Goal: Task Accomplishment & Management: Use online tool/utility

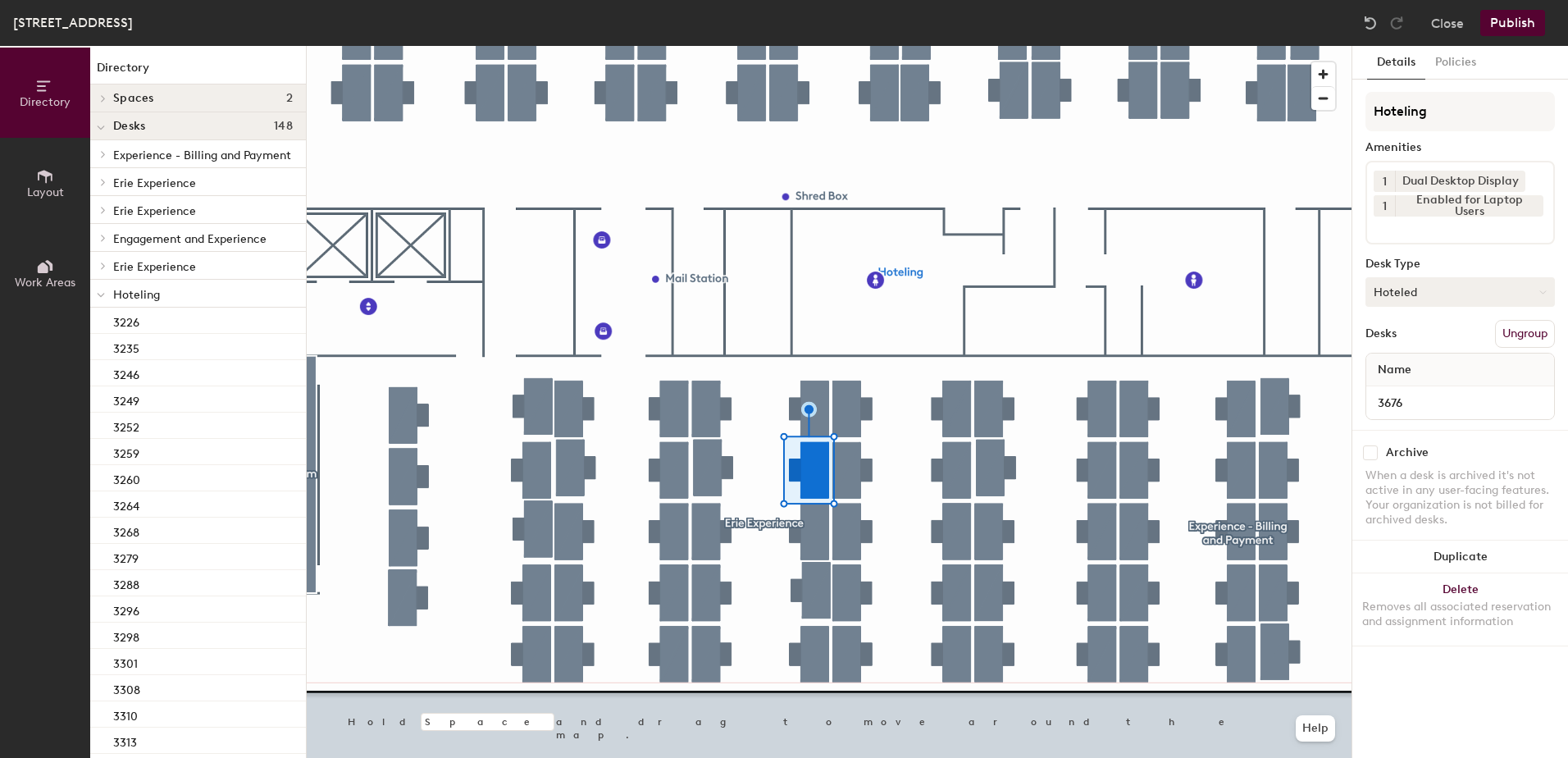
click at [1424, 303] on button "Hoteled" at bounding box center [1461, 292] width 189 height 30
click at [1408, 355] on div "Hot" at bounding box center [1449, 367] width 164 height 25
click at [1426, 291] on button "Hot" at bounding box center [1461, 292] width 189 height 30
click at [1409, 348] on div "Assigned" at bounding box center [1449, 343] width 164 height 25
click at [1515, 339] on button "Ungroup" at bounding box center [1525, 334] width 60 height 28
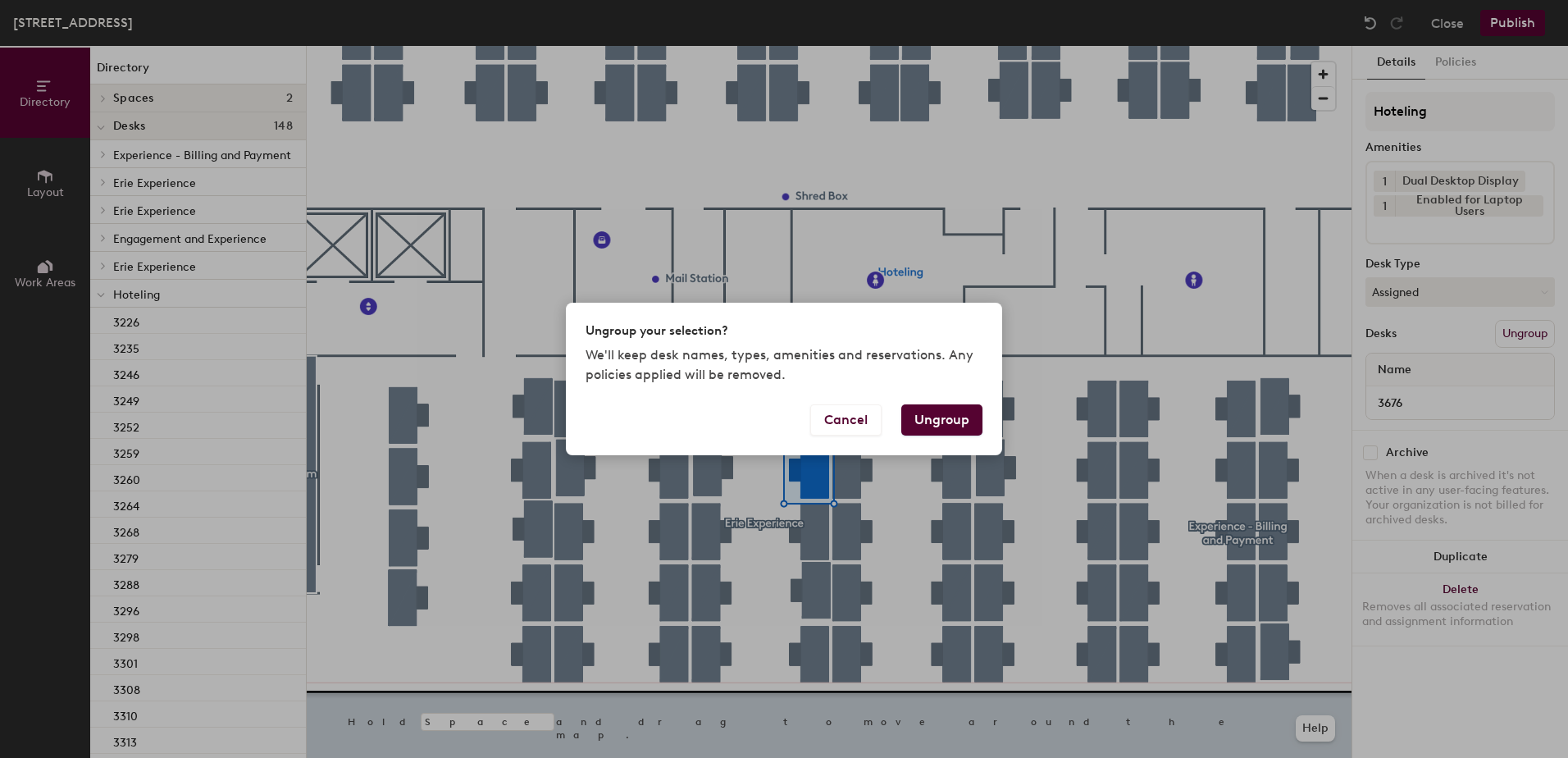
click at [953, 425] on button "Ungroup" at bounding box center [942, 420] width 81 height 32
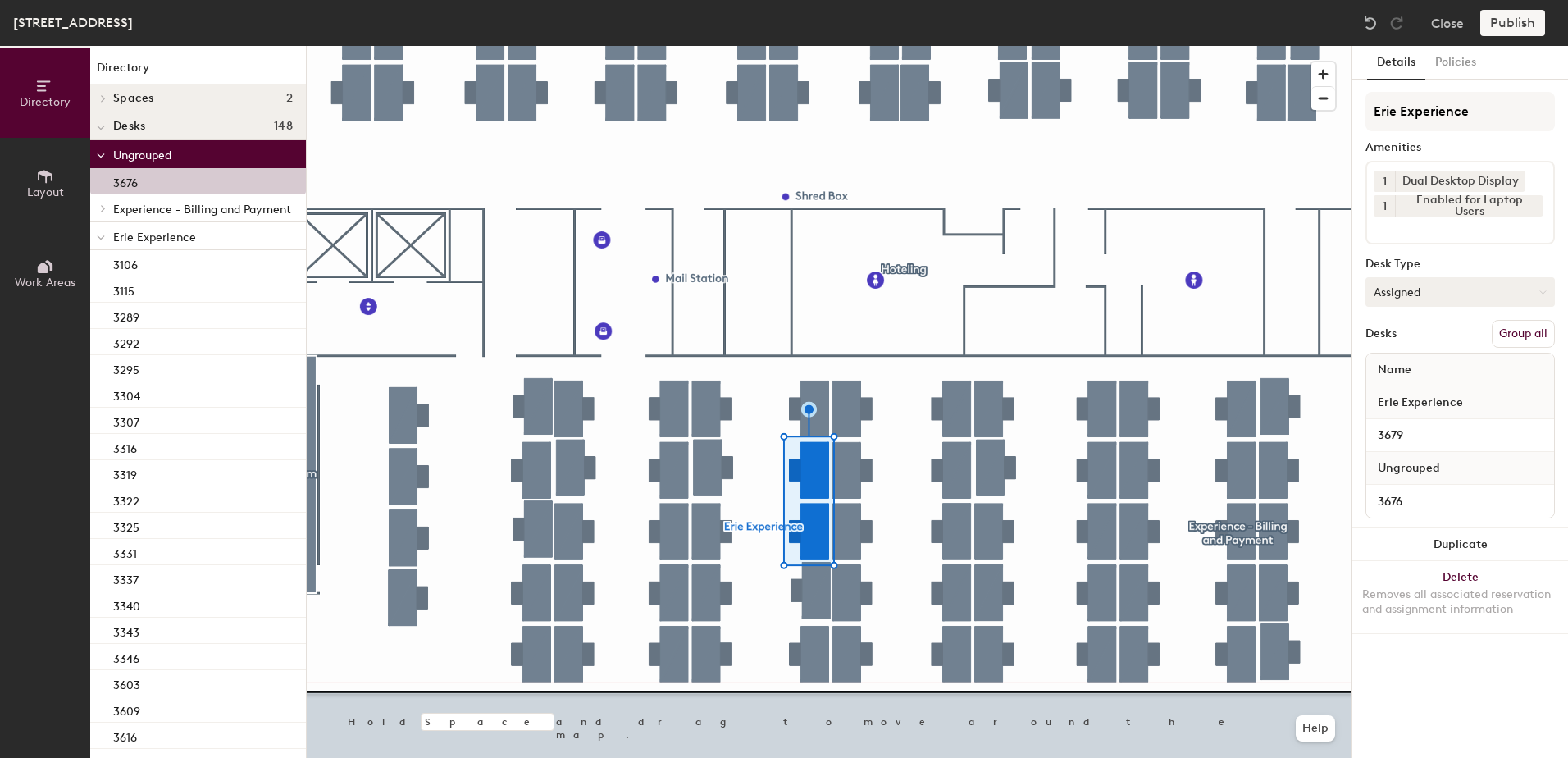
click at [1522, 335] on button "Group all" at bounding box center [1524, 334] width 63 height 28
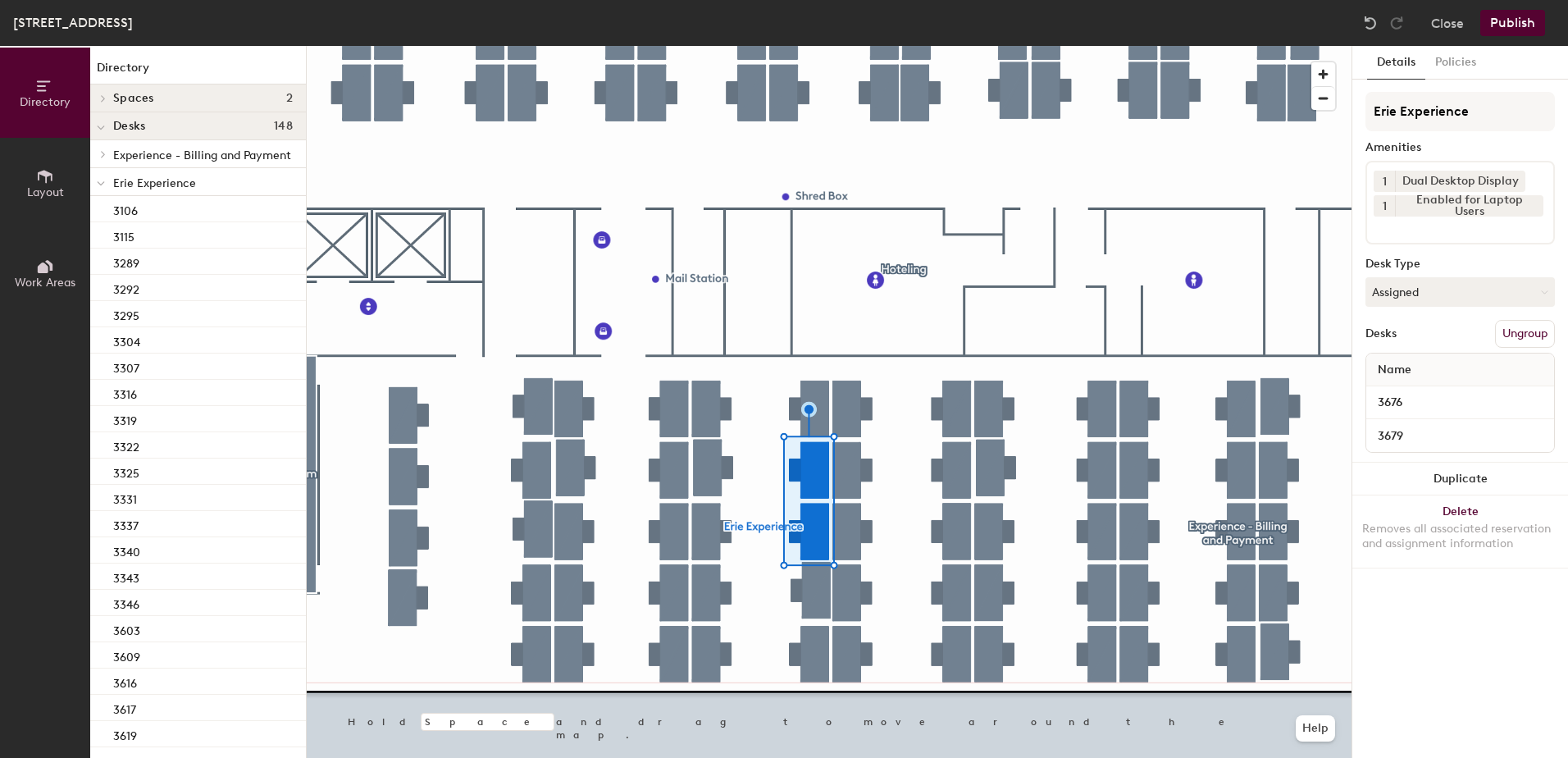
click at [1519, 26] on button "Publish" at bounding box center [1513, 23] width 65 height 27
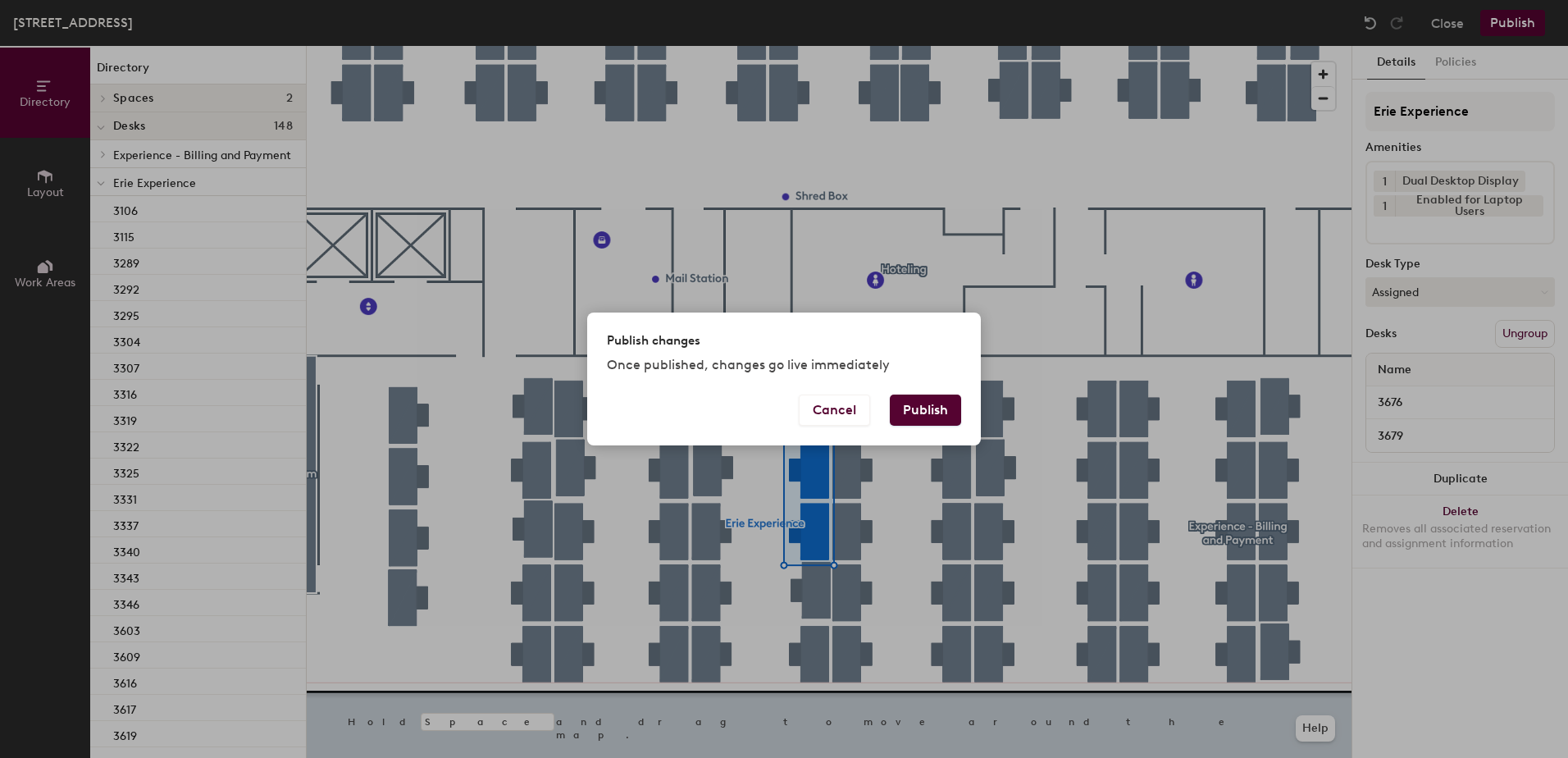
drag, startPoint x: 954, startPoint y: 405, endPoint x: 937, endPoint y: 419, distance: 22.0
click at [948, 412] on button "Publish" at bounding box center [926, 411] width 71 height 32
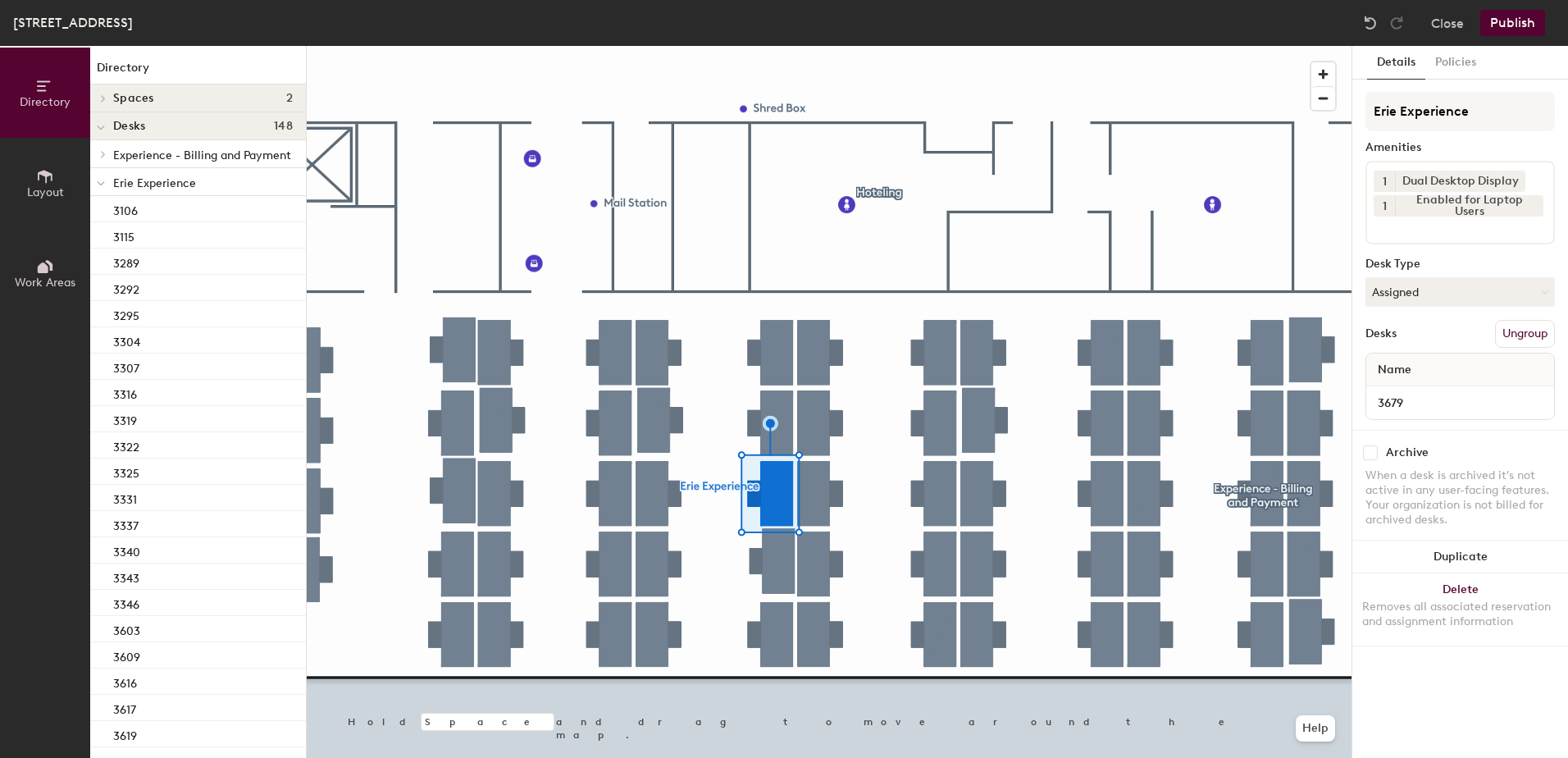
drag, startPoint x: 1426, startPoint y: 285, endPoint x: 1430, endPoint y: 311, distance: 26.3
click at [1426, 286] on button "Assigned" at bounding box center [1461, 292] width 189 height 30
click at [1392, 385] on div "Hoteled" at bounding box center [1449, 392] width 164 height 25
click at [1503, 329] on button "Ungroup" at bounding box center [1525, 334] width 60 height 28
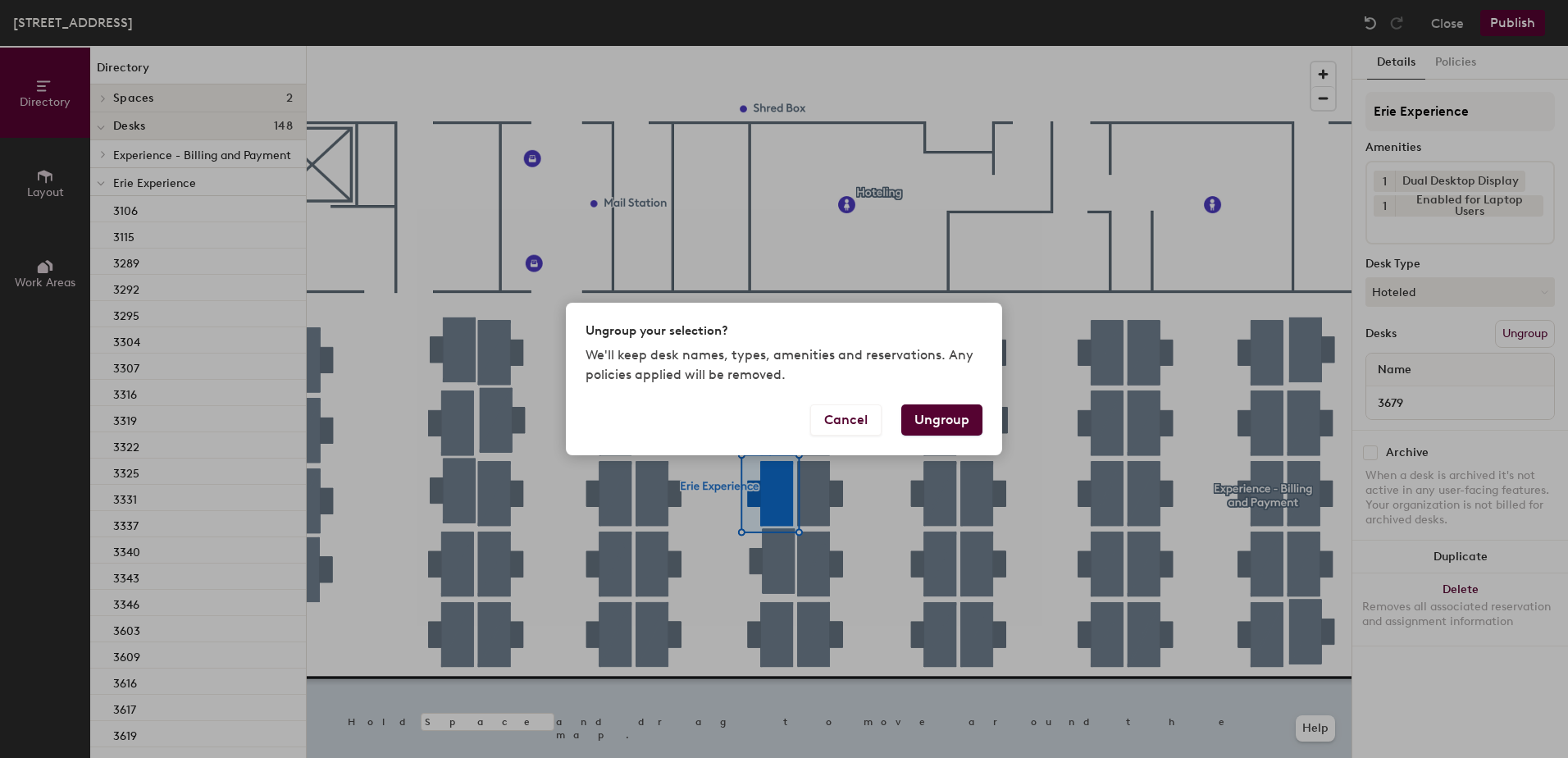
click at [952, 418] on button "Ungroup" at bounding box center [942, 420] width 81 height 32
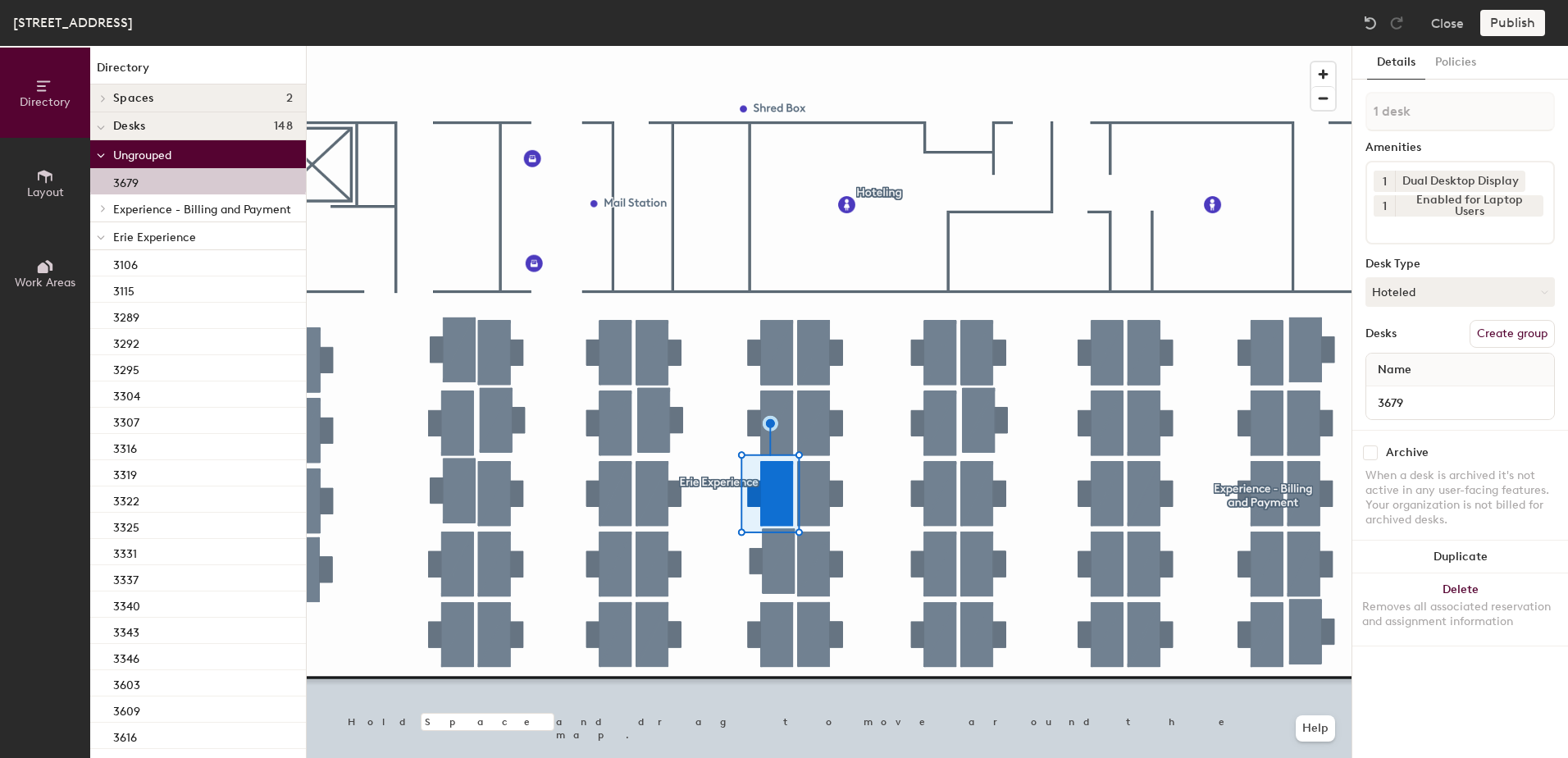
drag, startPoint x: 100, startPoint y: 233, endPoint x: 100, endPoint y: 244, distance: 11.0
click at [100, 234] on span at bounding box center [100, 237] width 8 height 14
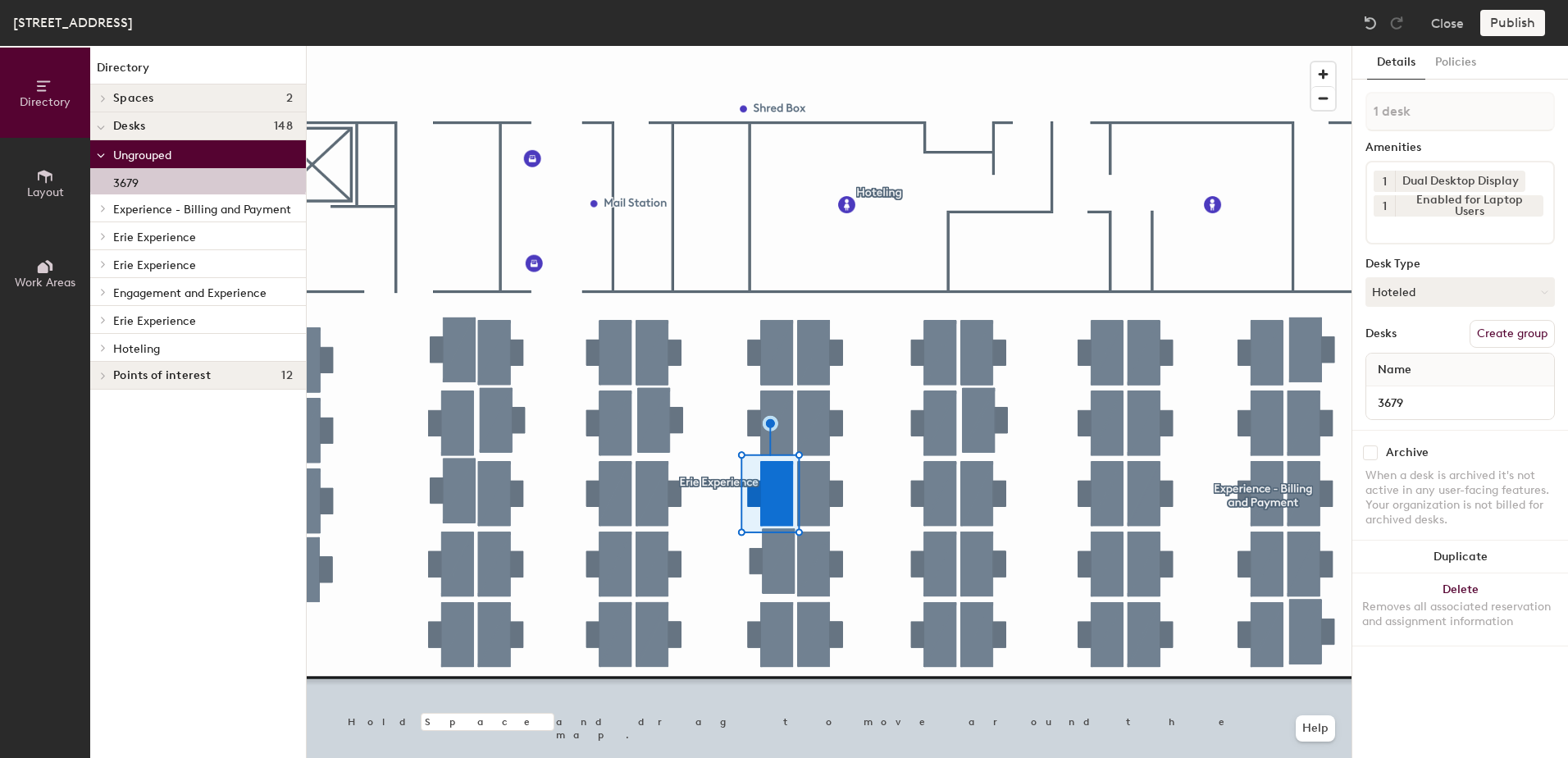
click at [103, 351] on div at bounding box center [101, 347] width 22 height 27
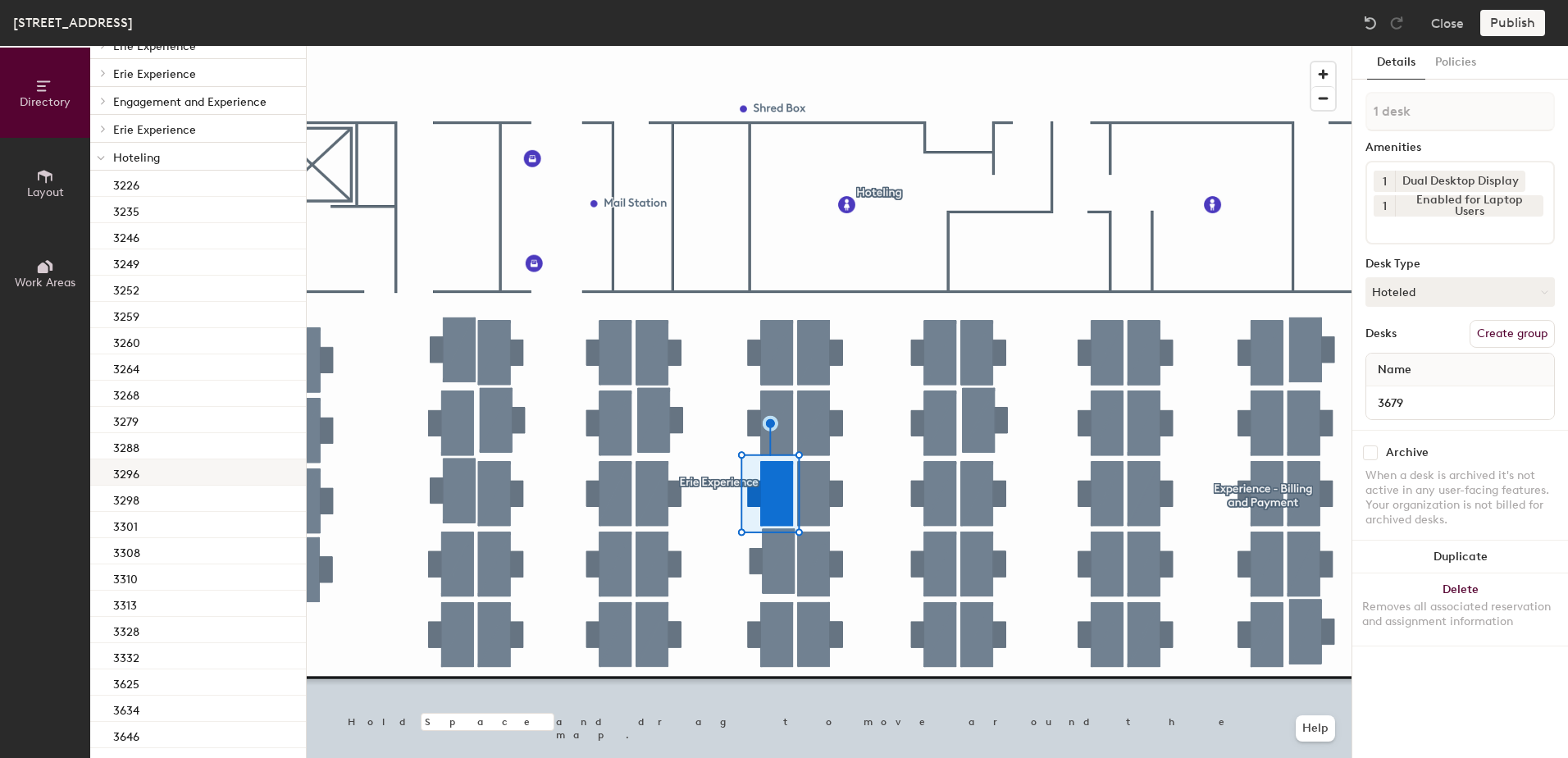
scroll to position [365, 0]
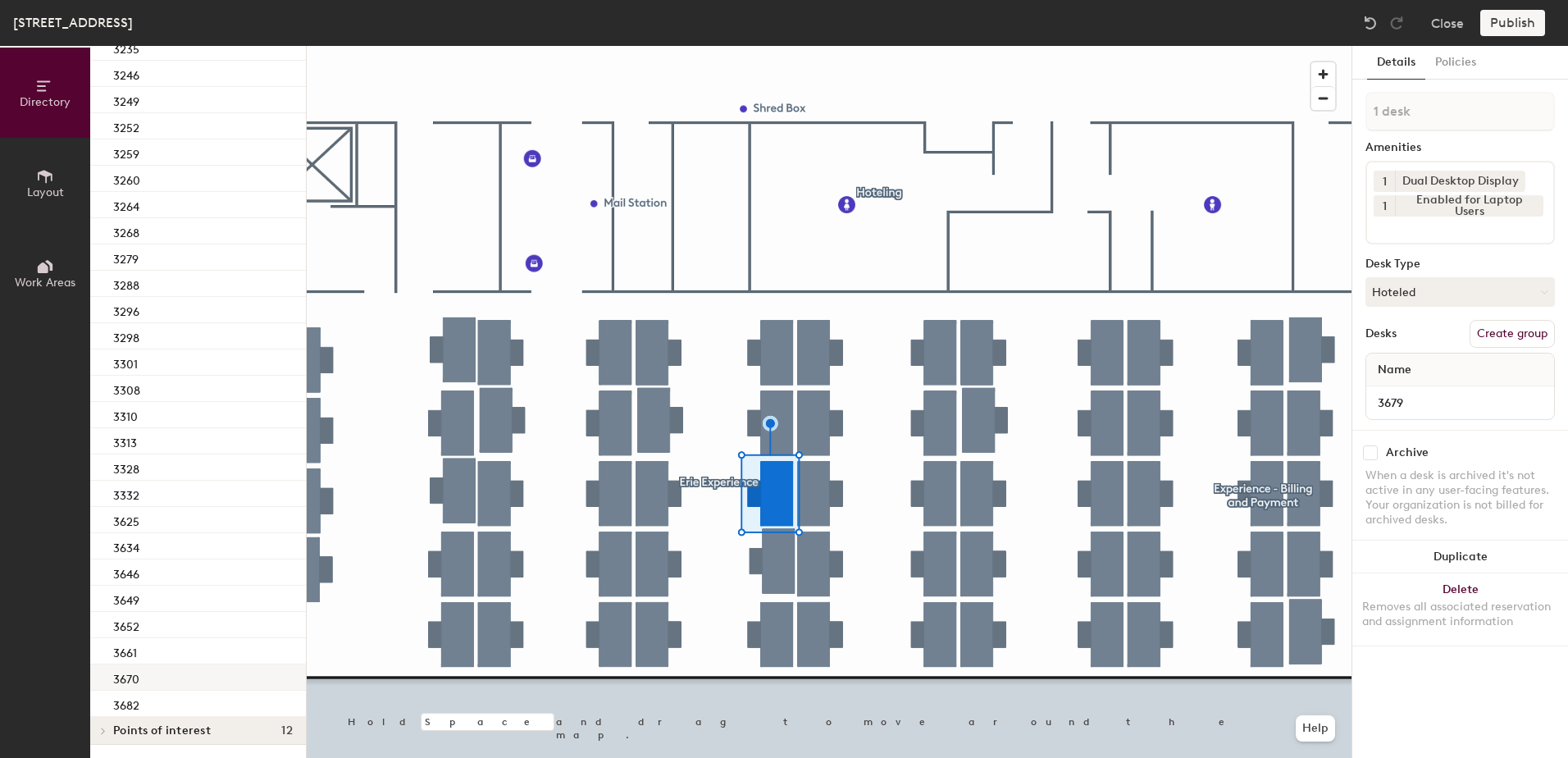
click at [167, 664] on div "3670" at bounding box center [198, 677] width 216 height 27
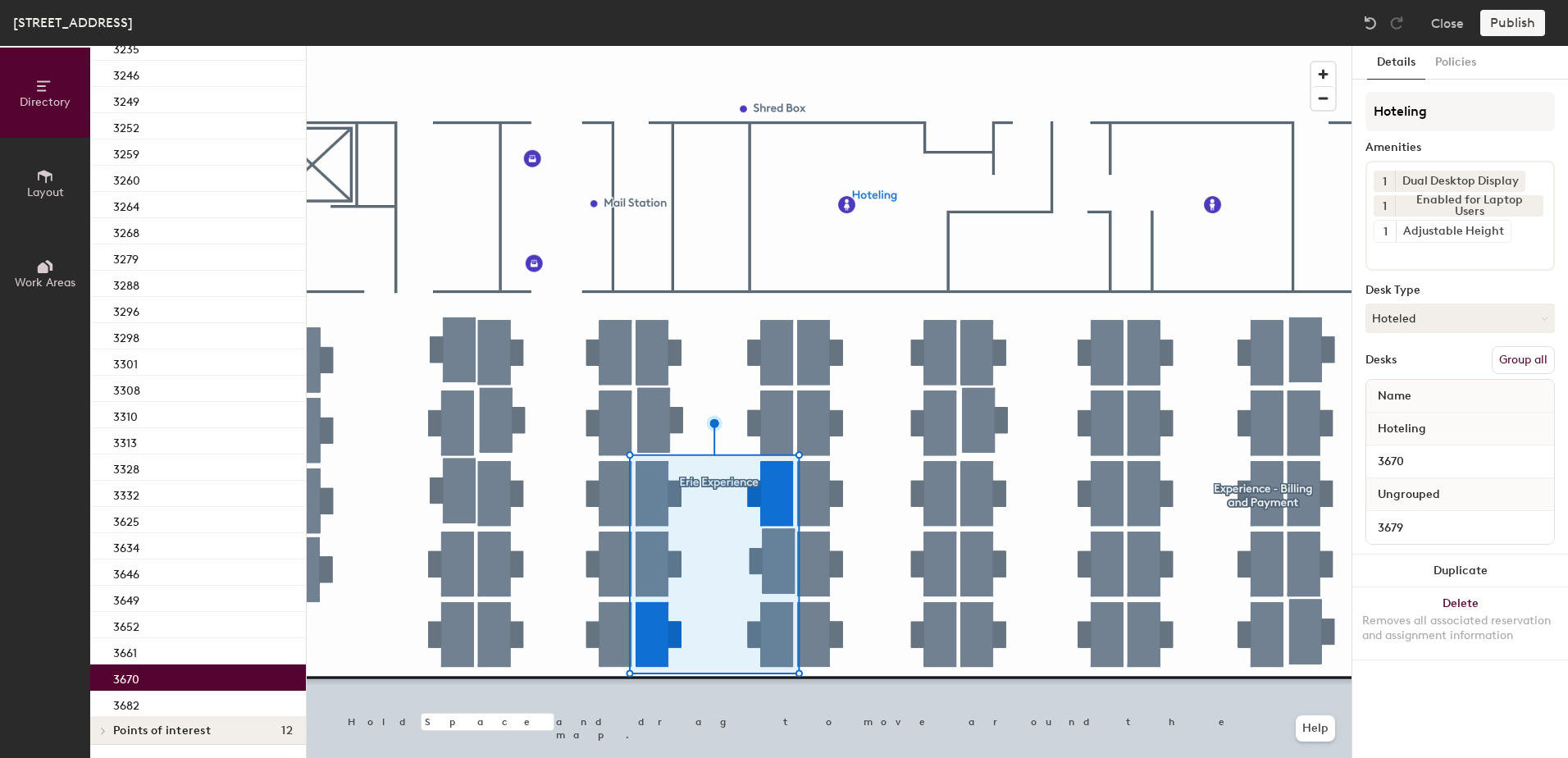
drag, startPoint x: 1501, startPoint y: 359, endPoint x: 1511, endPoint y: 295, distance: 64.8
click at [1501, 358] on button "Group all" at bounding box center [1524, 359] width 63 height 28
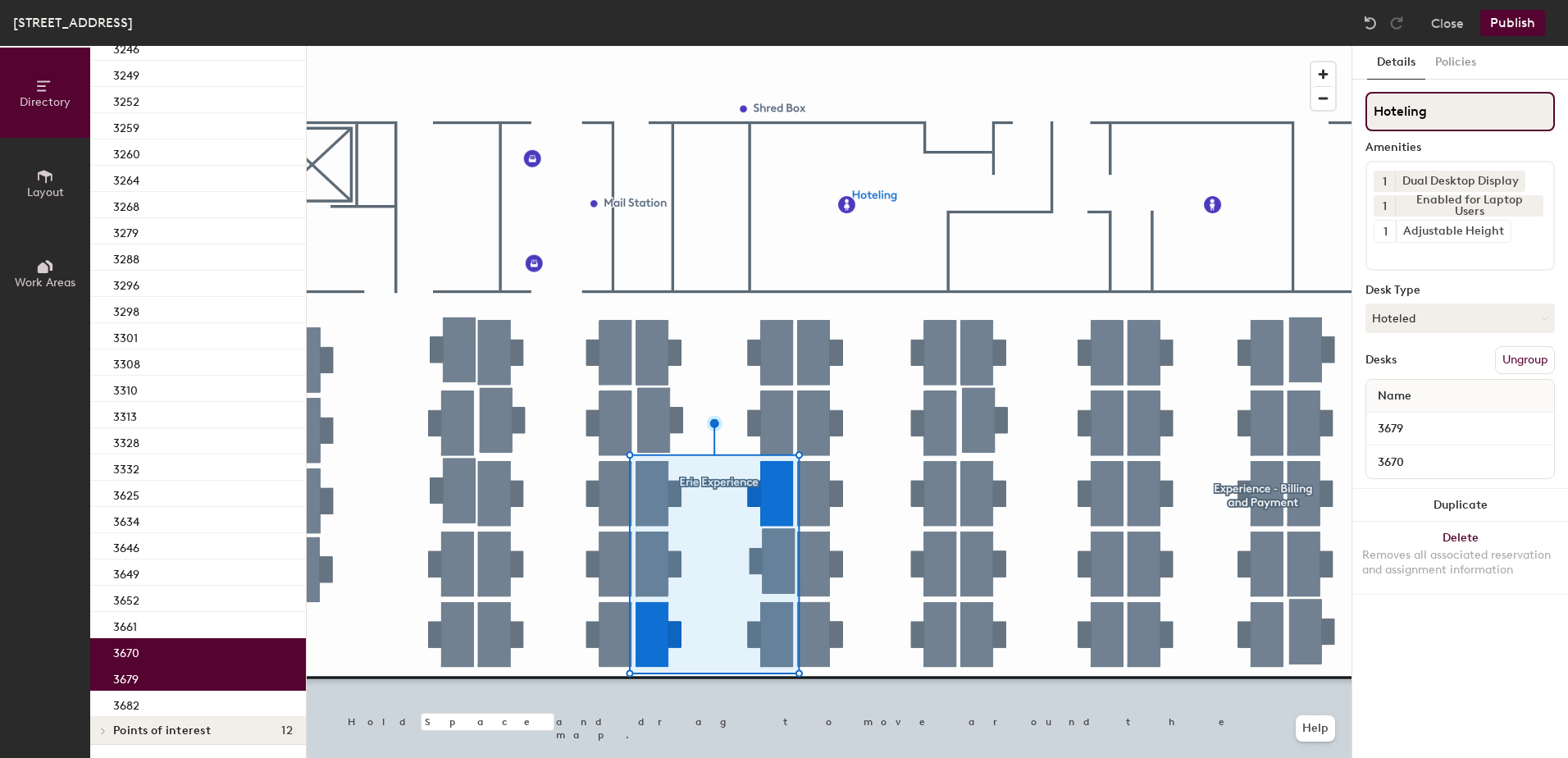
scroll to position [311, 0]
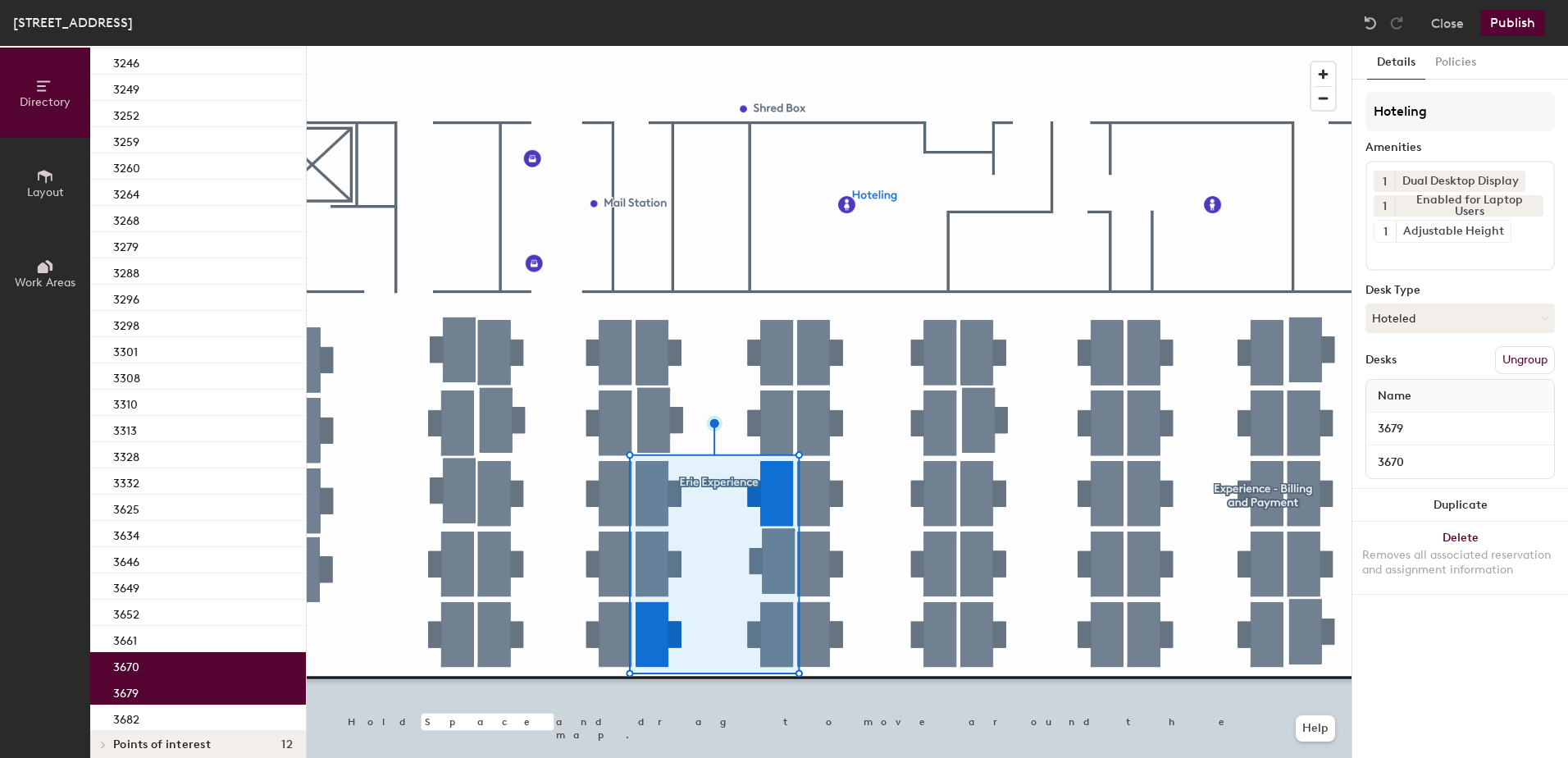
click at [1501, 17] on button "Publish" at bounding box center [1513, 23] width 65 height 27
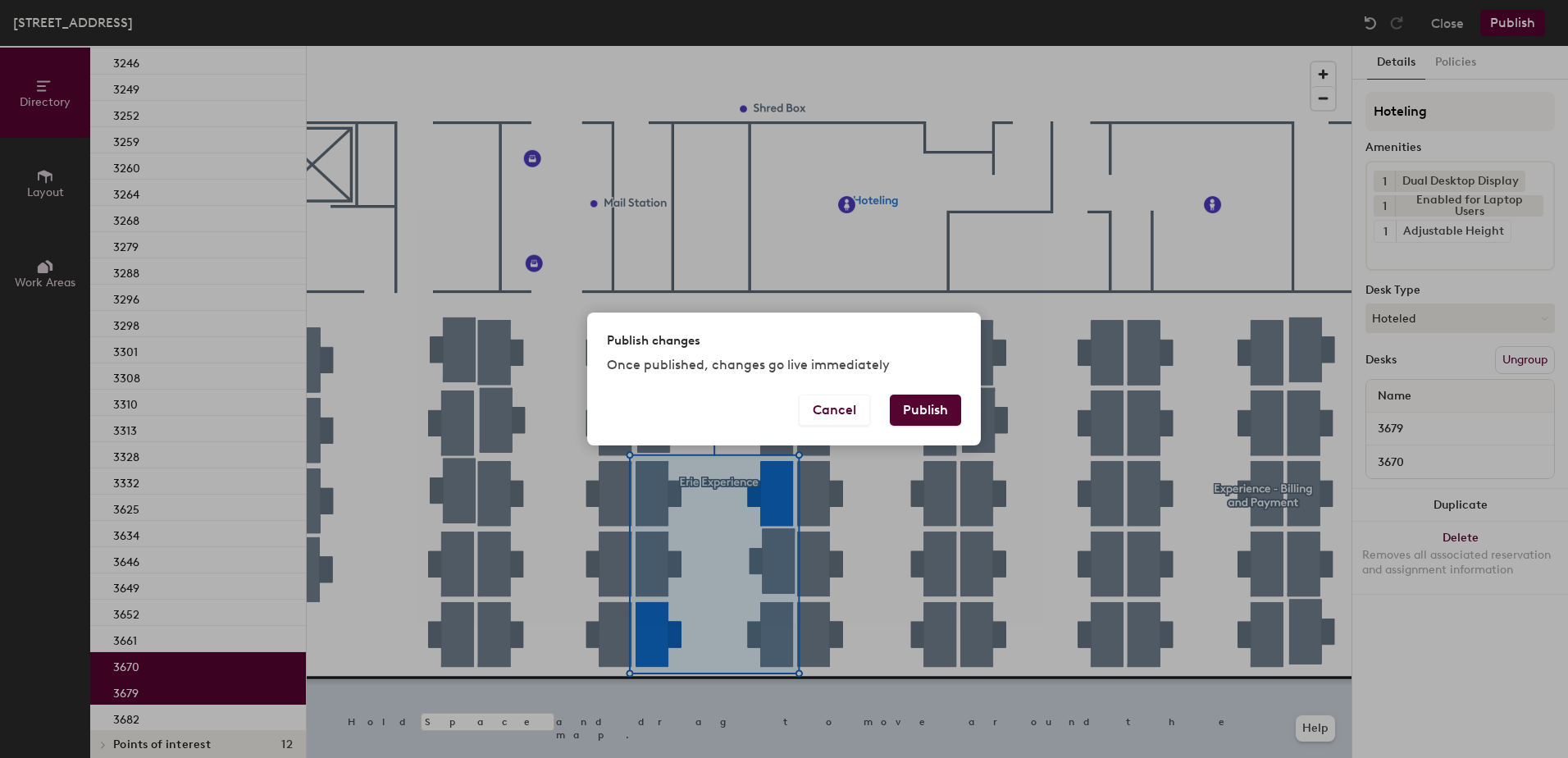
drag, startPoint x: 930, startPoint y: 403, endPoint x: 852, endPoint y: 429, distance: 82.2
click at [930, 402] on button "Publish" at bounding box center [926, 411] width 71 height 32
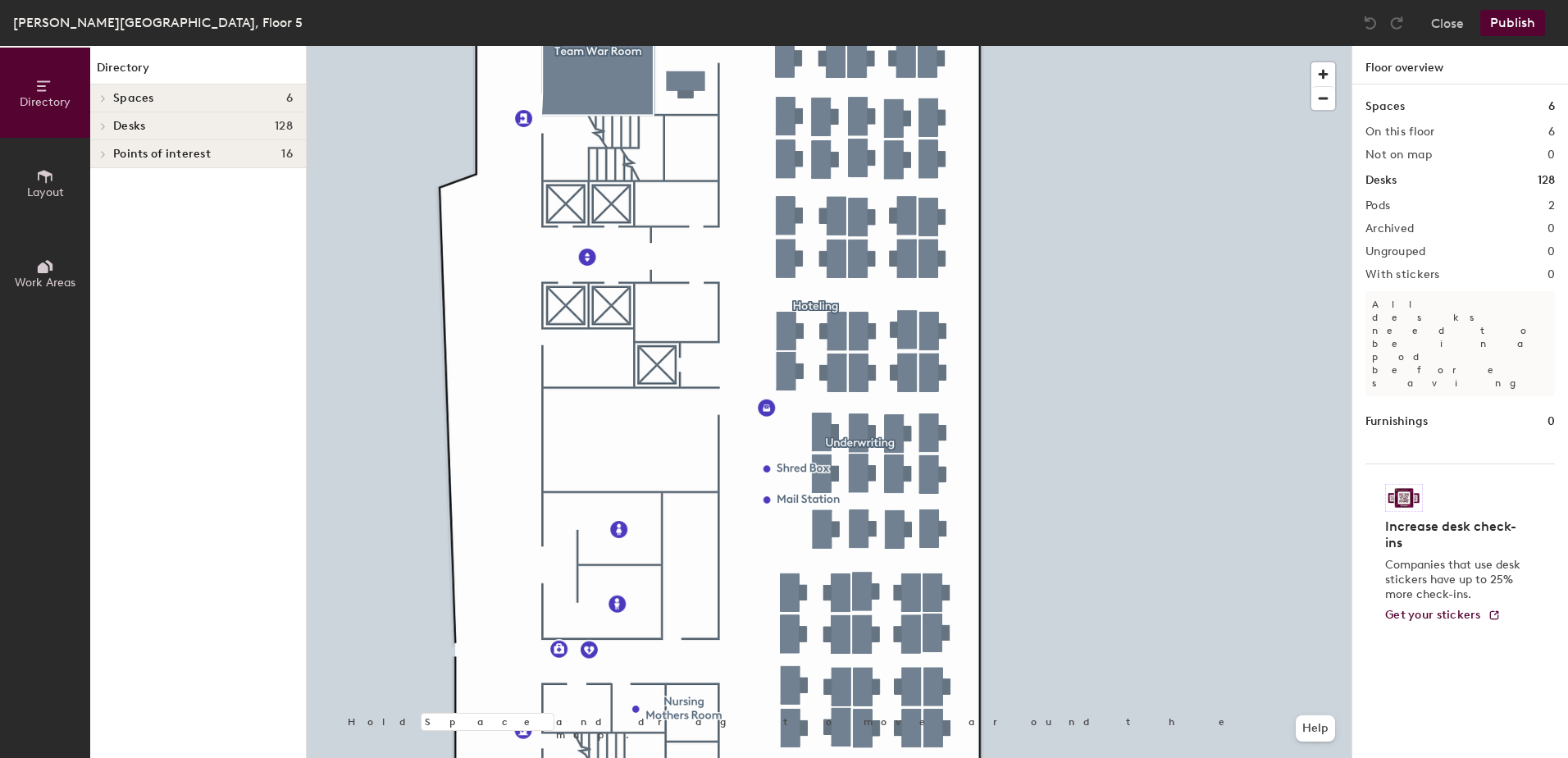
click at [862, 46] on div at bounding box center [828, 46] width 1045 height 0
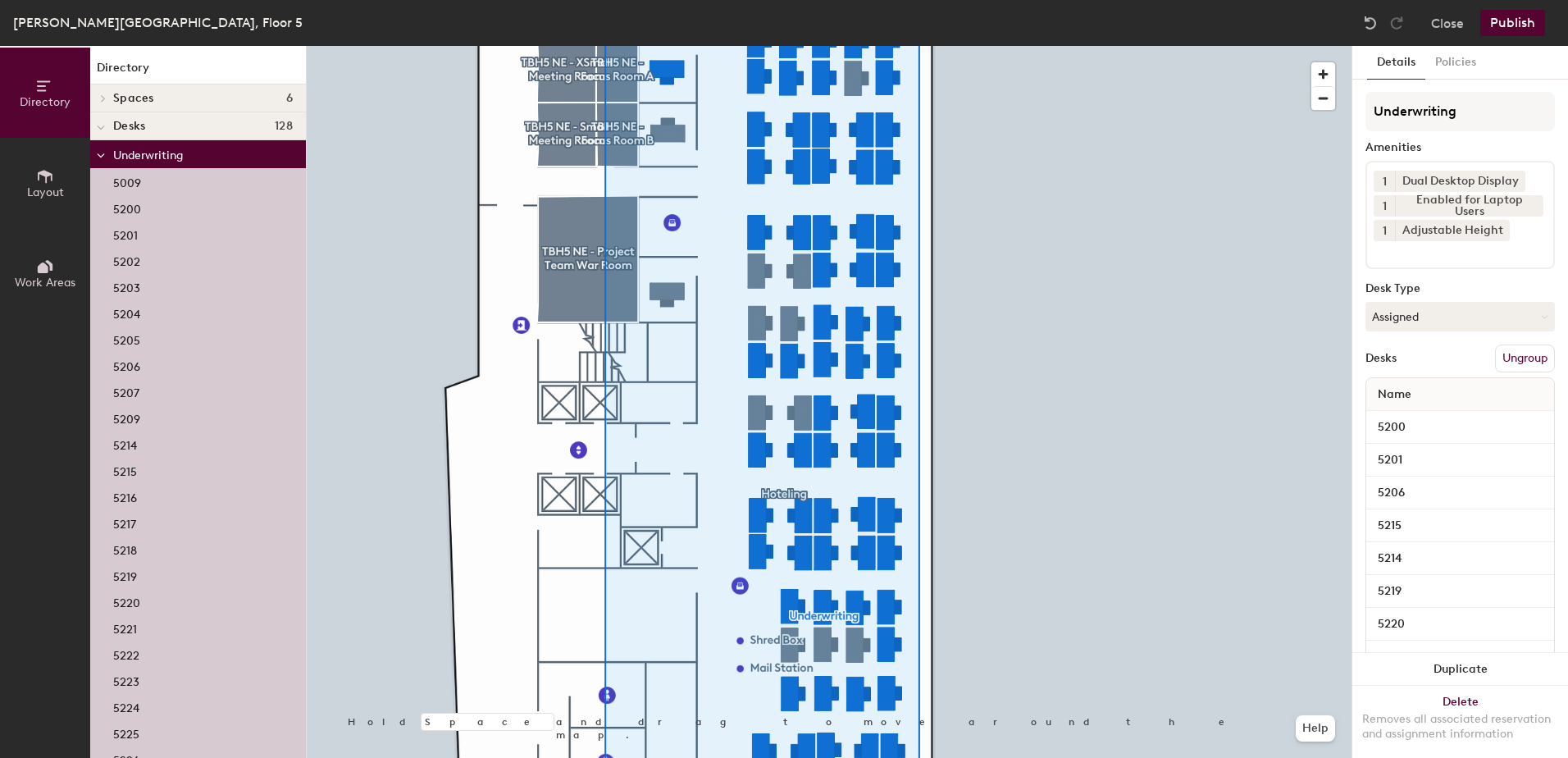
click at [1442, 37] on div "Thomas B. Hagen Building, Floor 5 Close Publish" at bounding box center [784, 23] width 1568 height 46
click at [1442, 25] on button "Close" at bounding box center [1447, 23] width 33 height 27
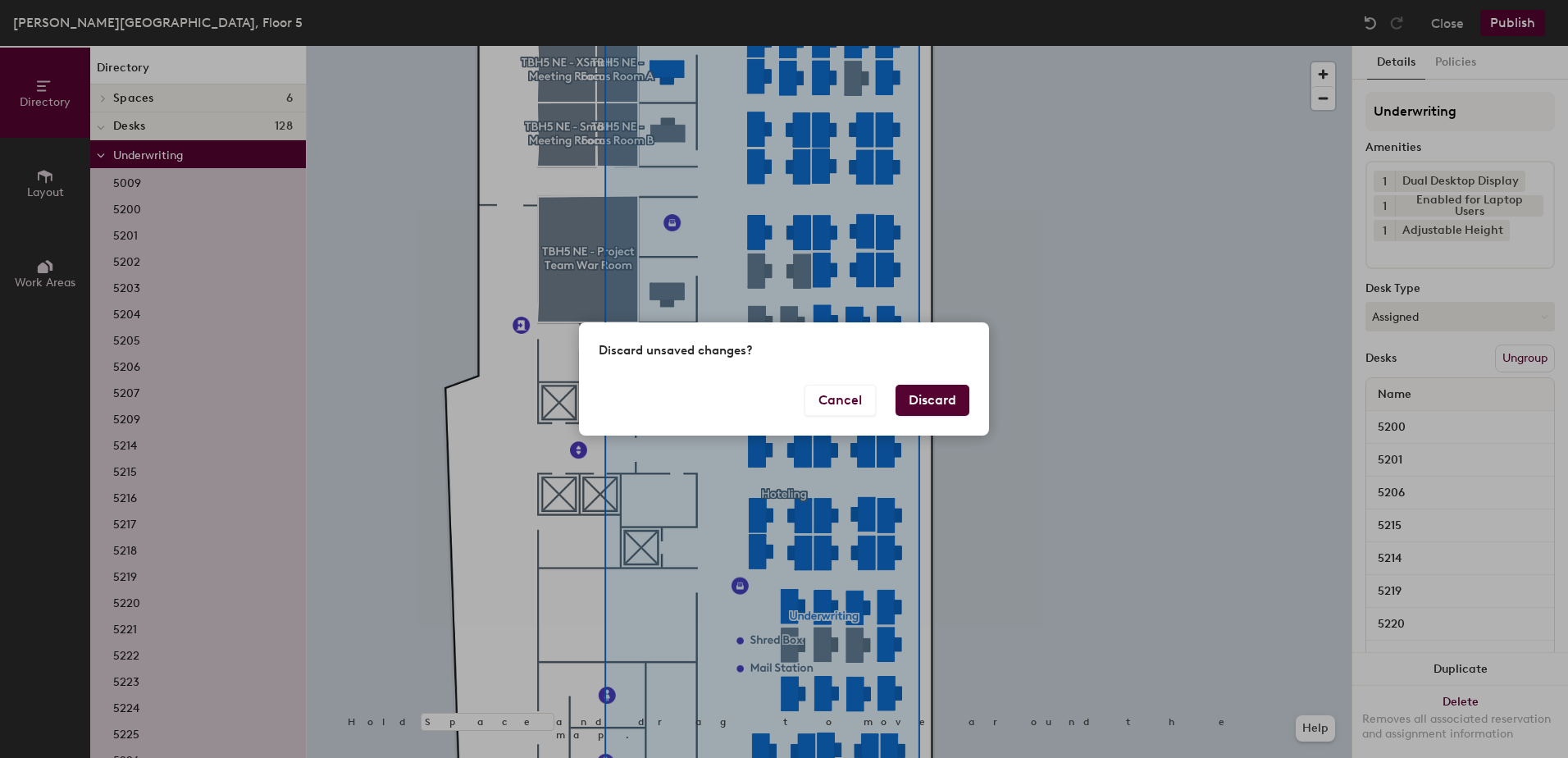
click at [916, 403] on button "Discard" at bounding box center [932, 401] width 74 height 32
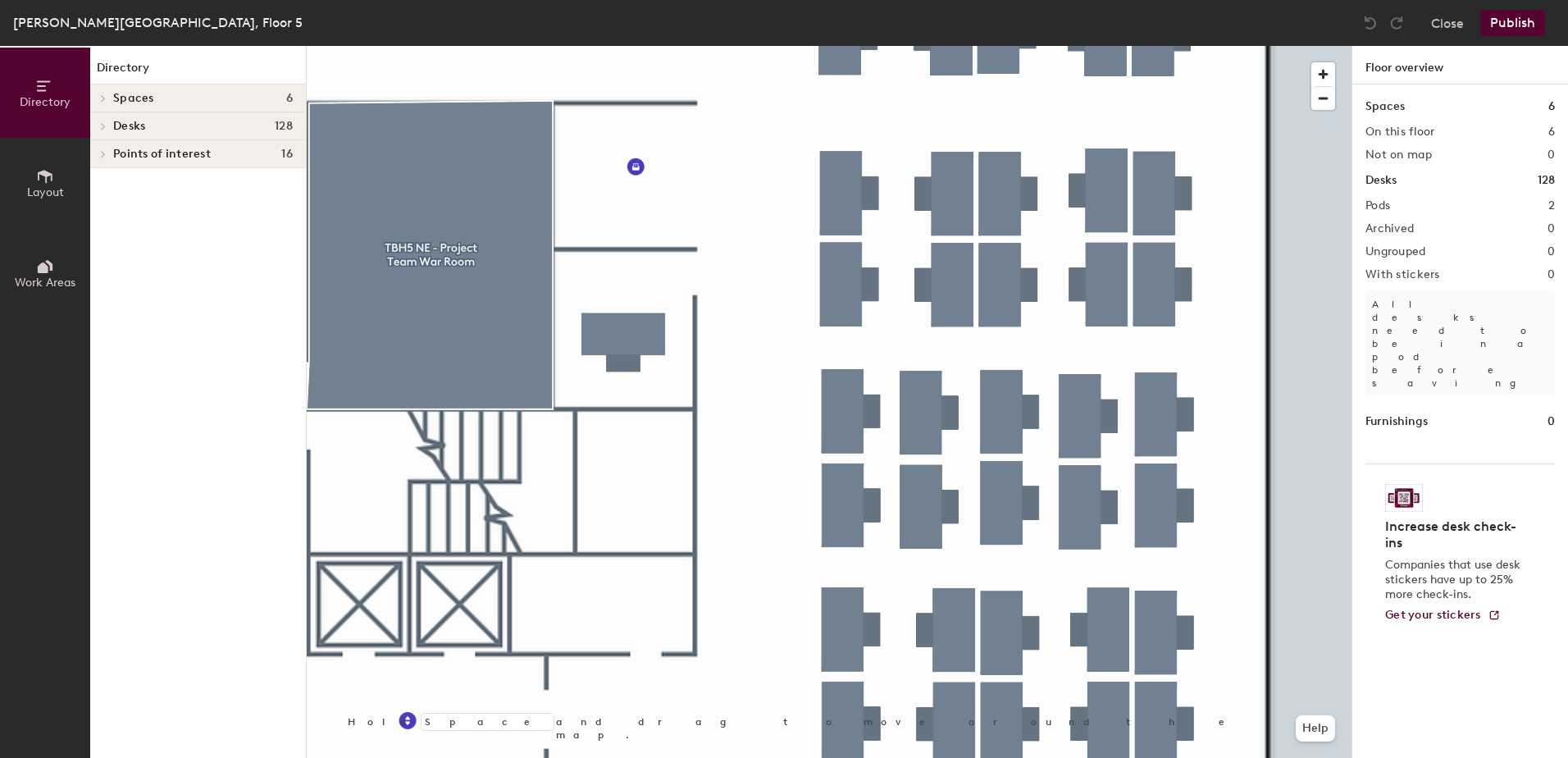
click at [924, 46] on div at bounding box center [828, 46] width 1045 height 0
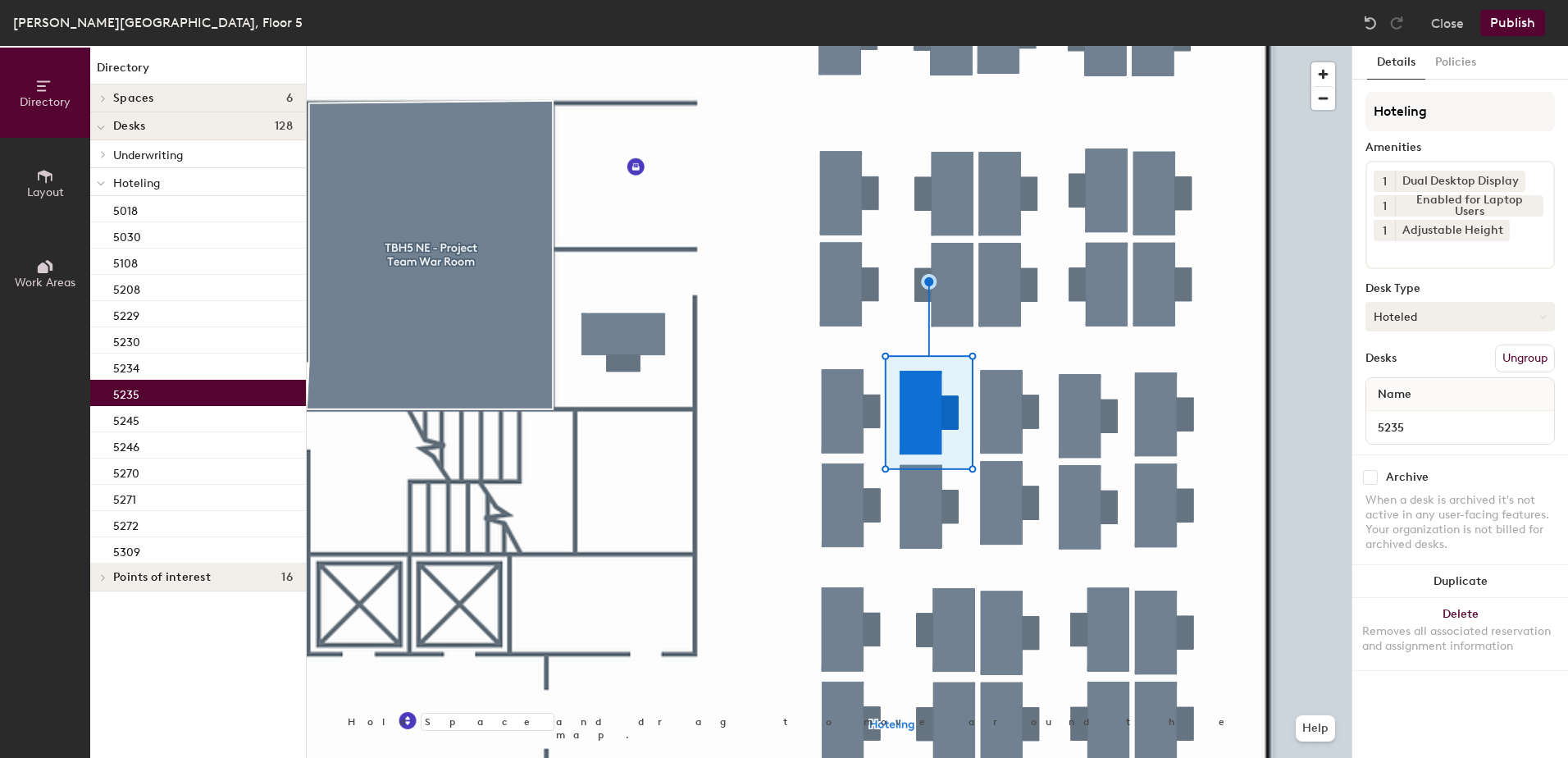
click at [1403, 311] on button "Hoteled" at bounding box center [1461, 316] width 189 height 30
click at [1421, 371] on div "Assigned" at bounding box center [1449, 367] width 164 height 25
click at [1514, 352] on button "Ungroup" at bounding box center [1525, 358] width 60 height 28
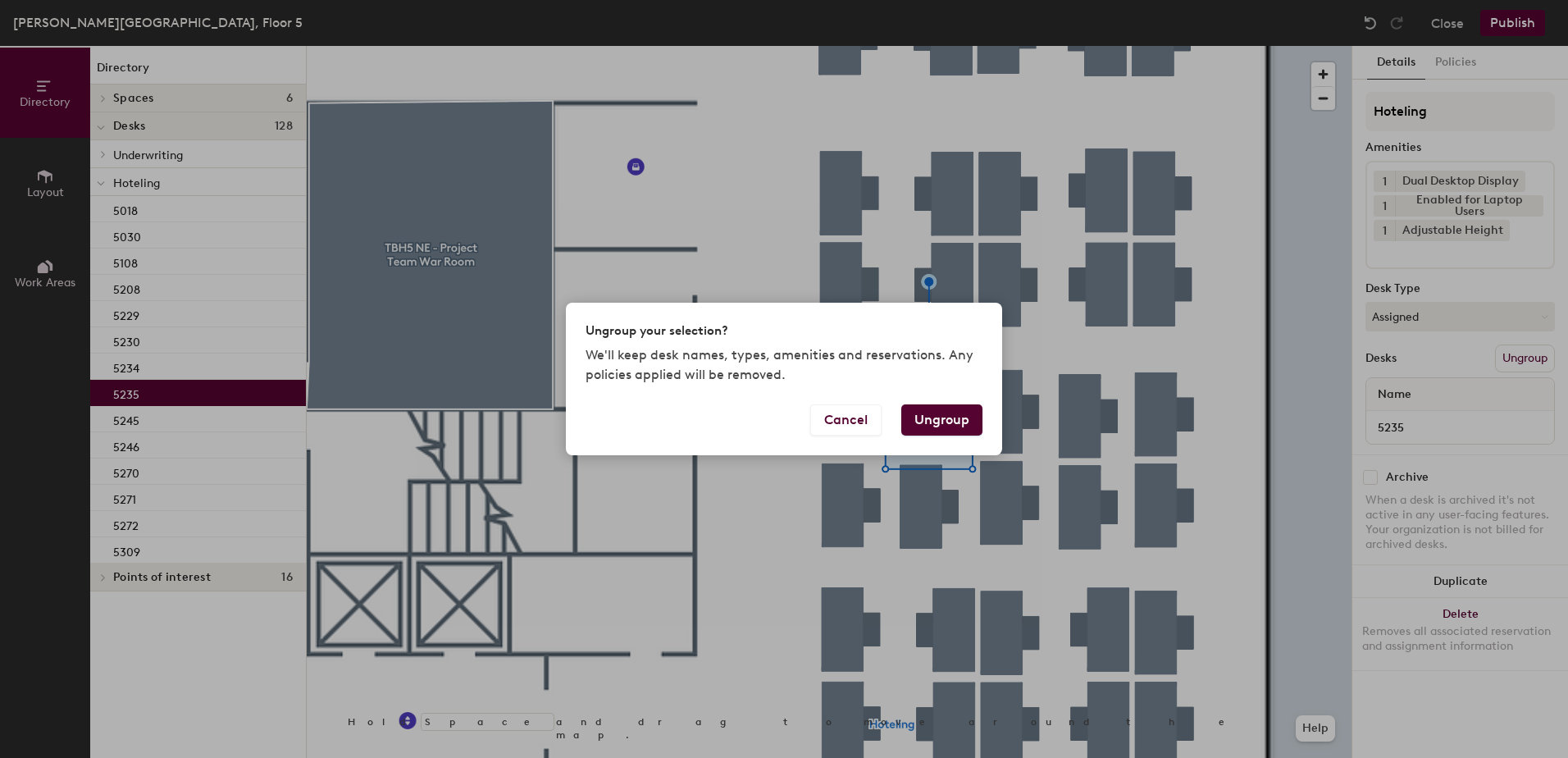
click at [965, 417] on button "Ungroup" at bounding box center [942, 420] width 81 height 32
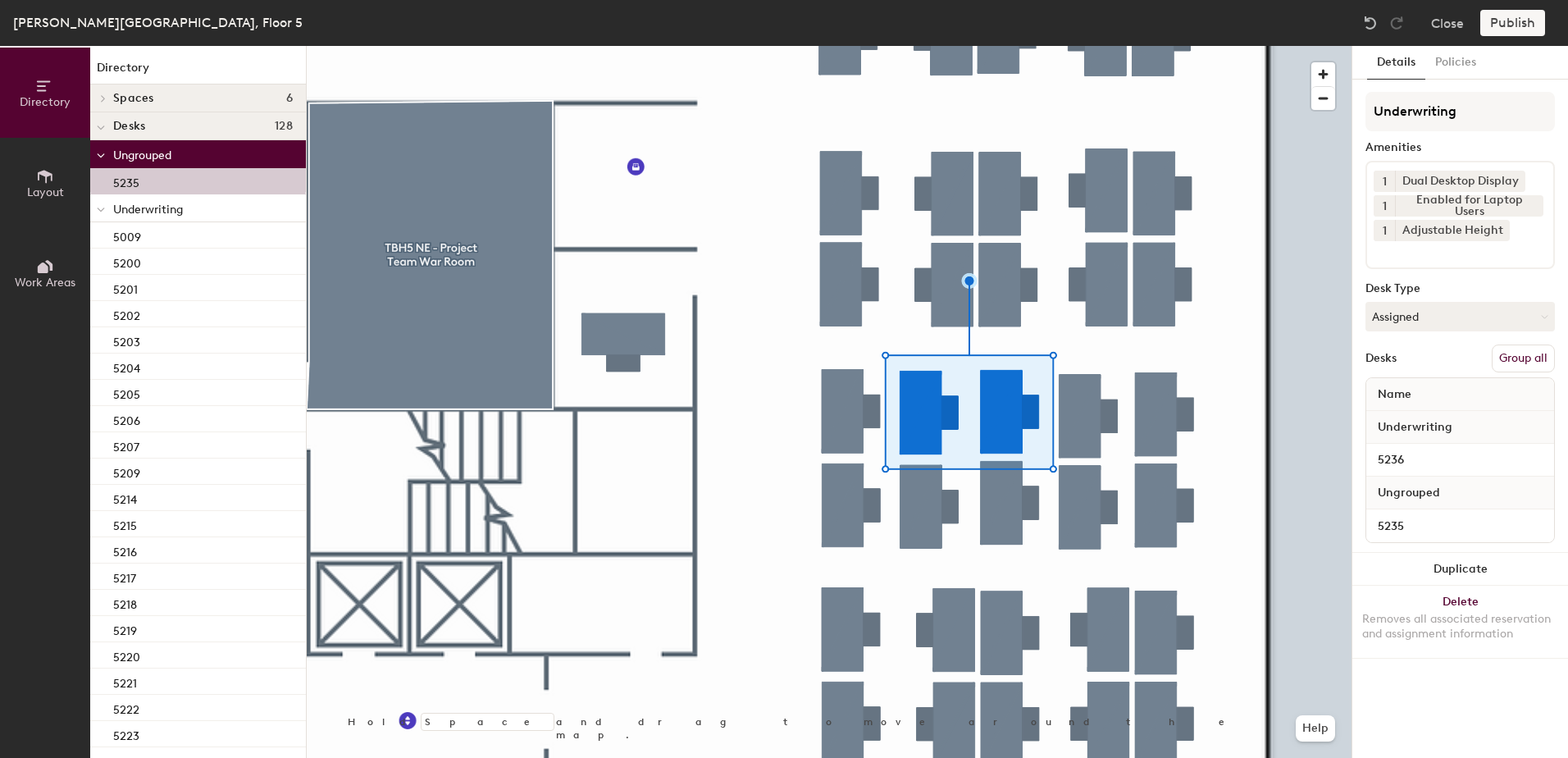
drag, startPoint x: 1518, startPoint y: 357, endPoint x: 1492, endPoint y: 264, distance: 96.6
click at [1519, 355] on button "Group all" at bounding box center [1524, 358] width 63 height 28
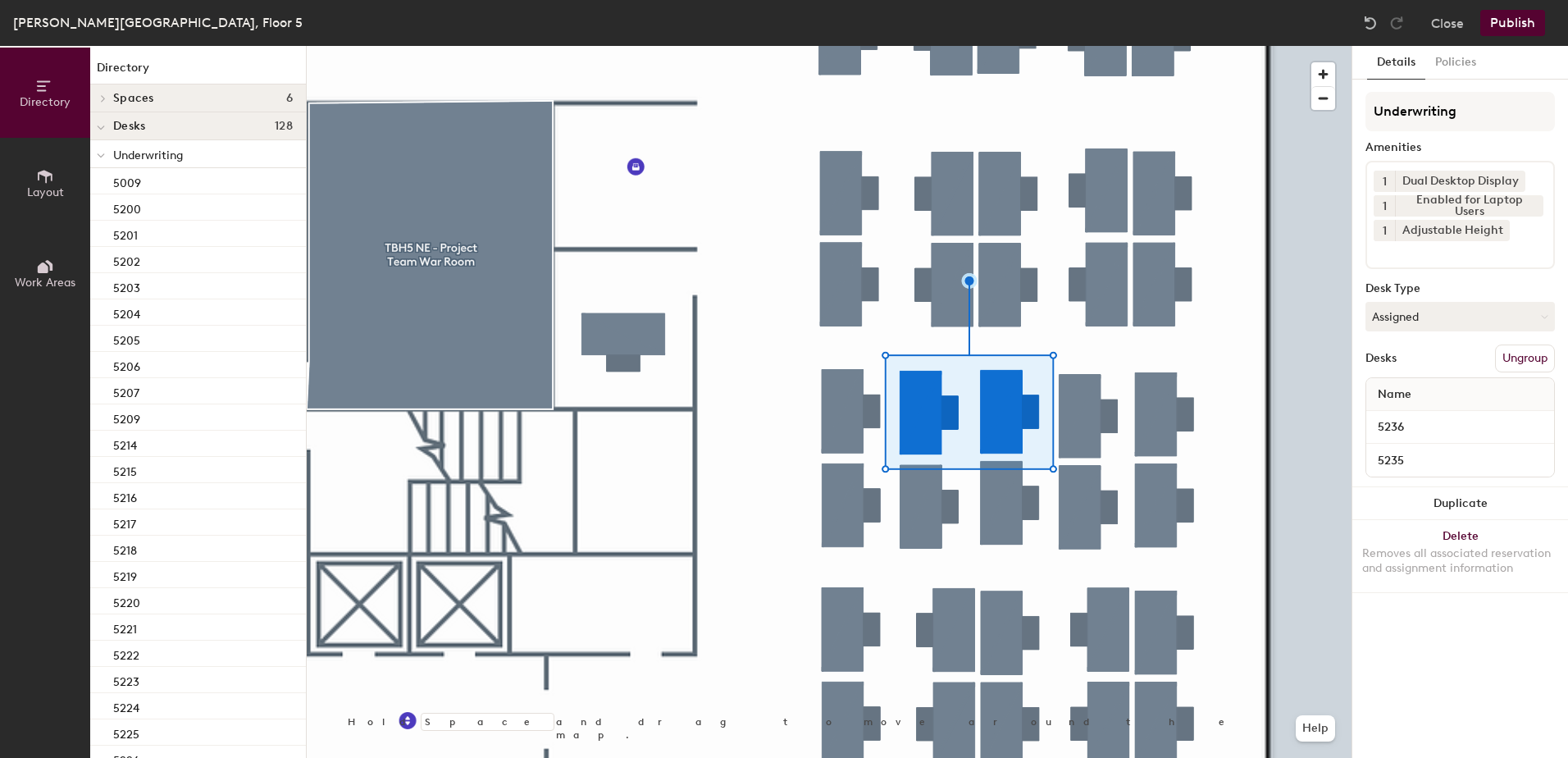
click at [1500, 17] on button "Publish" at bounding box center [1513, 23] width 65 height 27
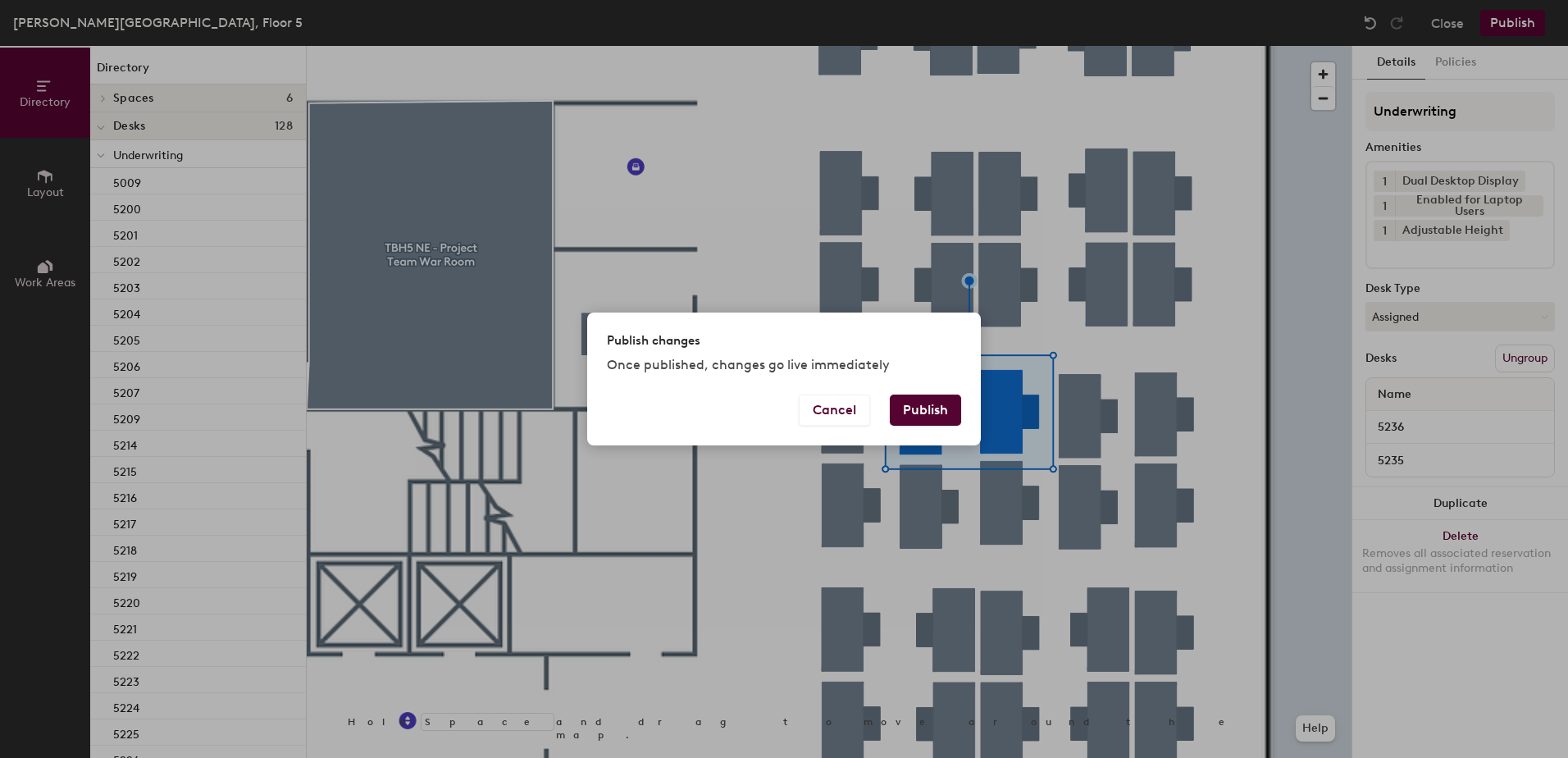
click at [920, 424] on button "Publish" at bounding box center [926, 411] width 71 height 32
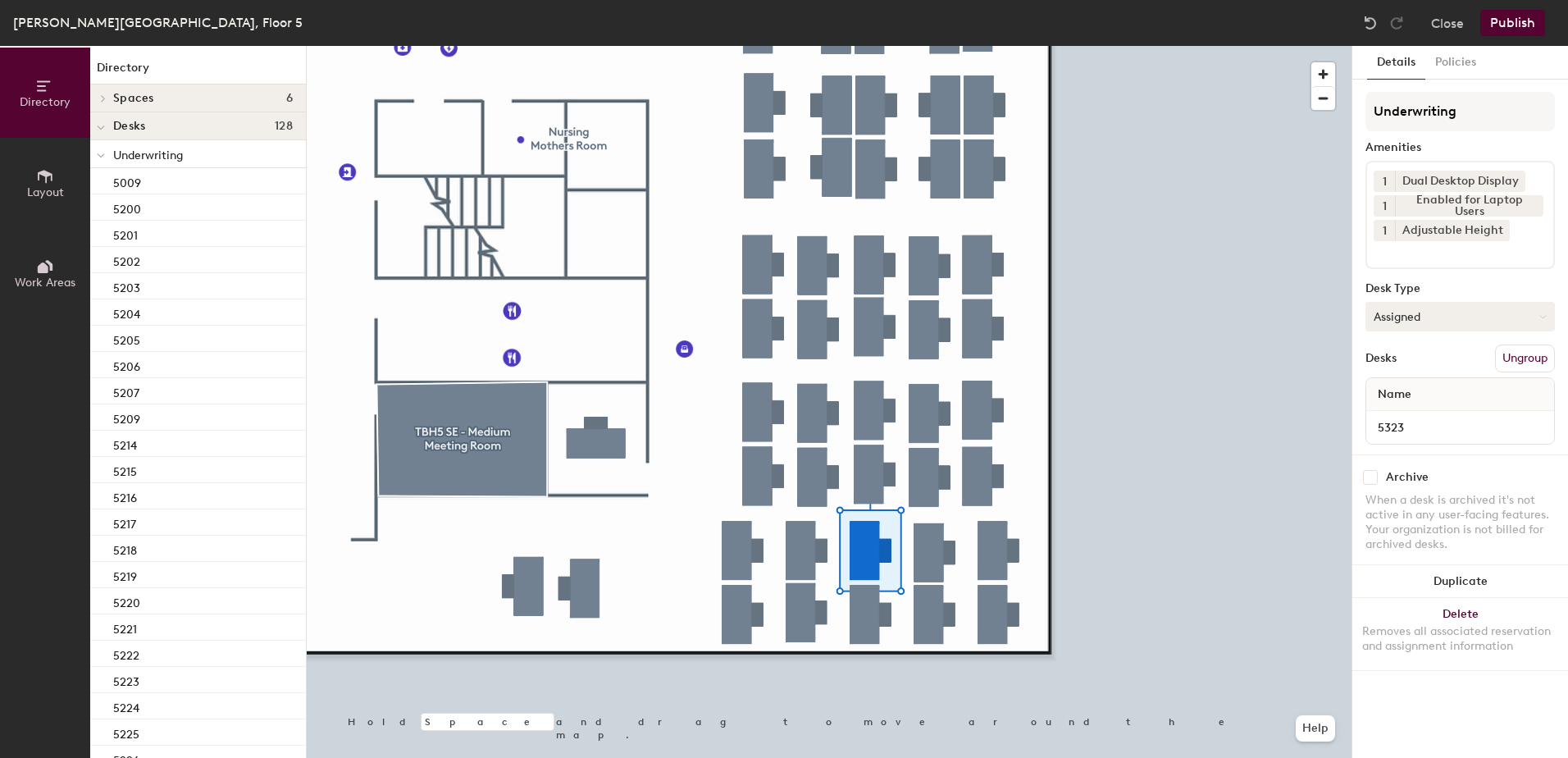
click at [1409, 326] on button "Assigned" at bounding box center [1461, 316] width 189 height 30
click at [1404, 414] on div "Hoteled" at bounding box center [1449, 416] width 164 height 25
click at [1516, 371] on button "Ungroup" at bounding box center [1525, 358] width 60 height 28
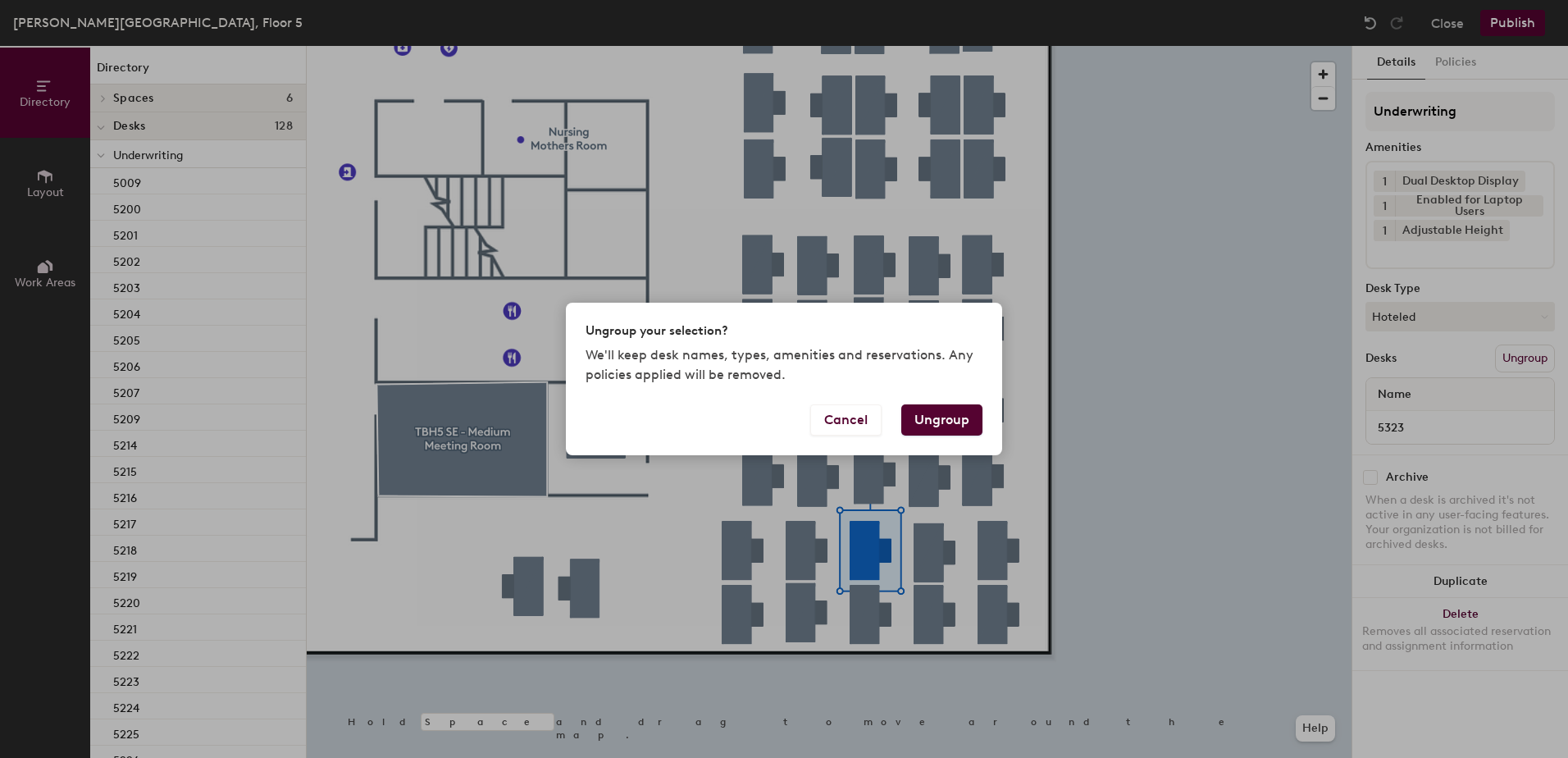
click at [944, 414] on button "Ungroup" at bounding box center [942, 420] width 81 height 32
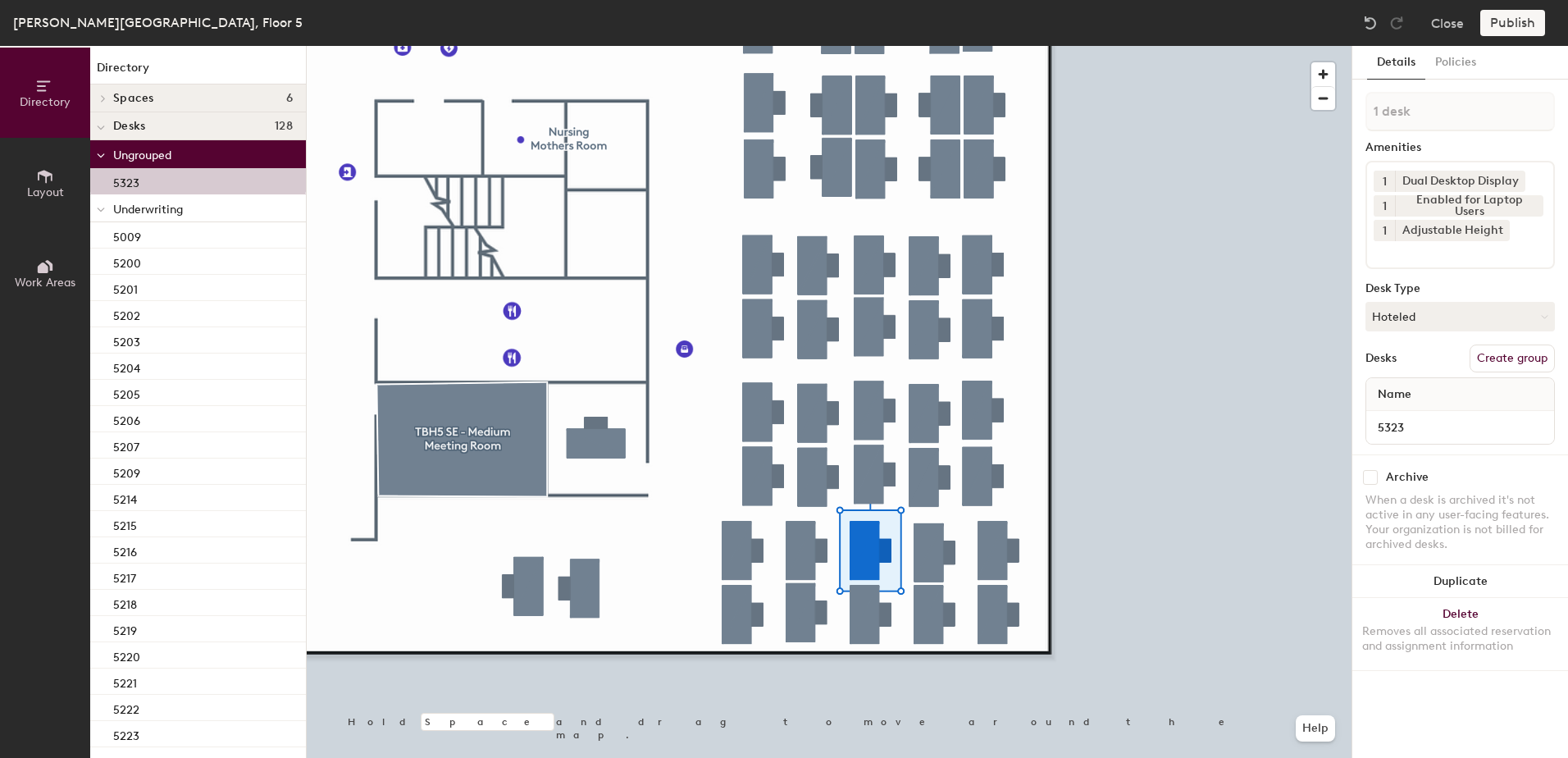
click at [95, 206] on div at bounding box center [101, 207] width 22 height 27
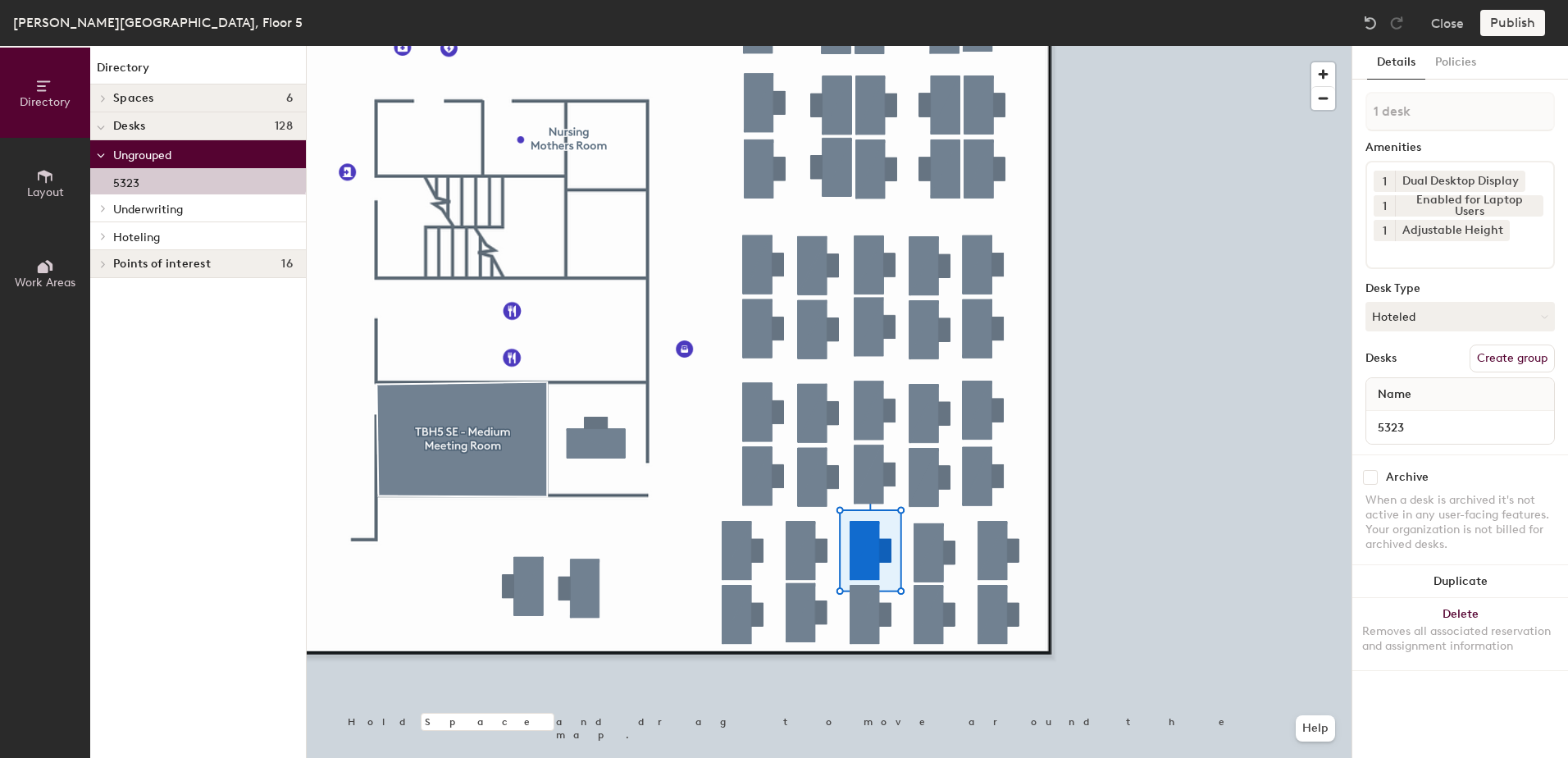
click at [105, 243] on div at bounding box center [101, 235] width 22 height 27
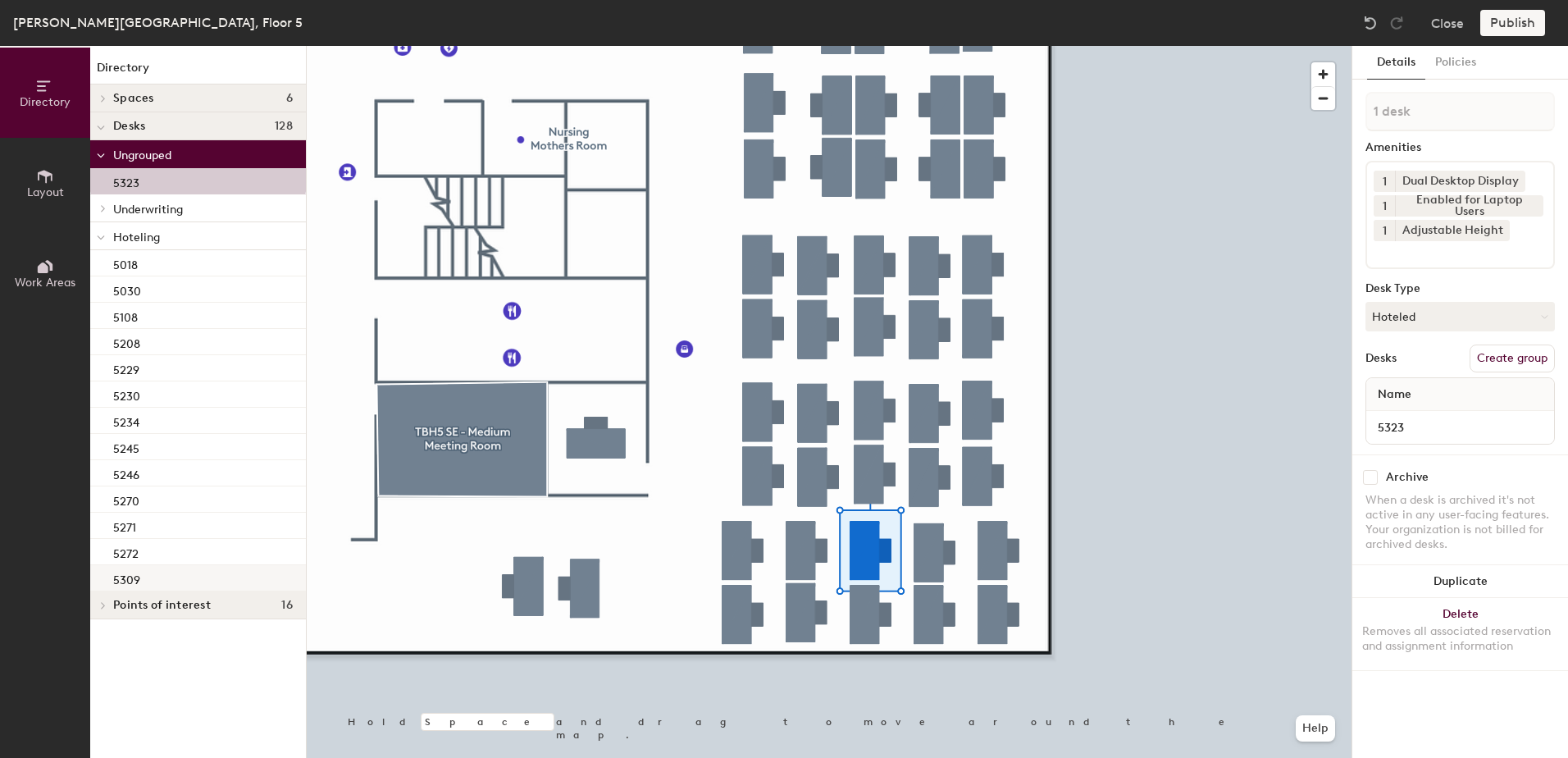
click at [182, 581] on div "5309" at bounding box center [198, 578] width 216 height 27
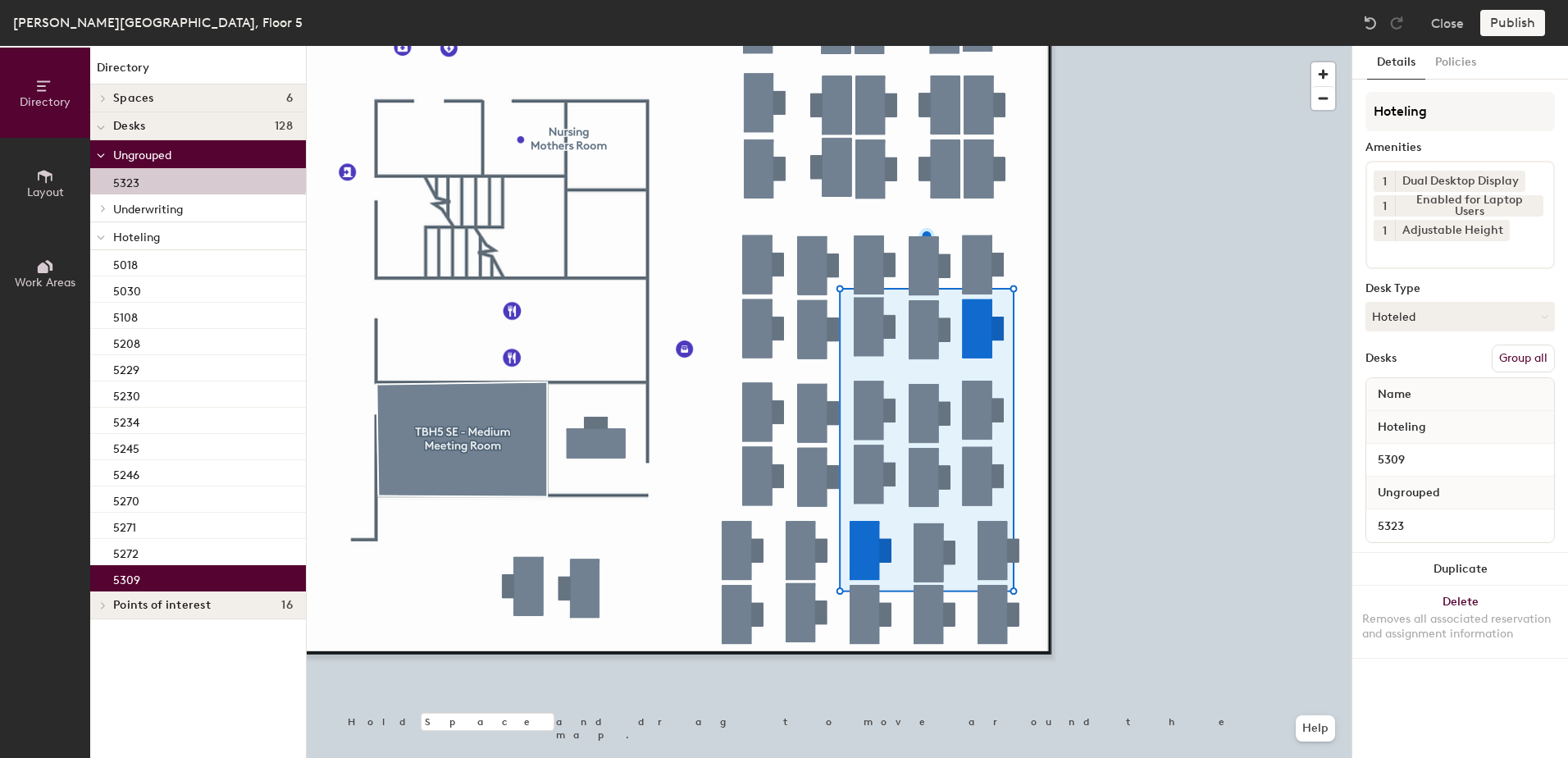
click at [1504, 353] on button "Group all" at bounding box center [1524, 358] width 63 height 28
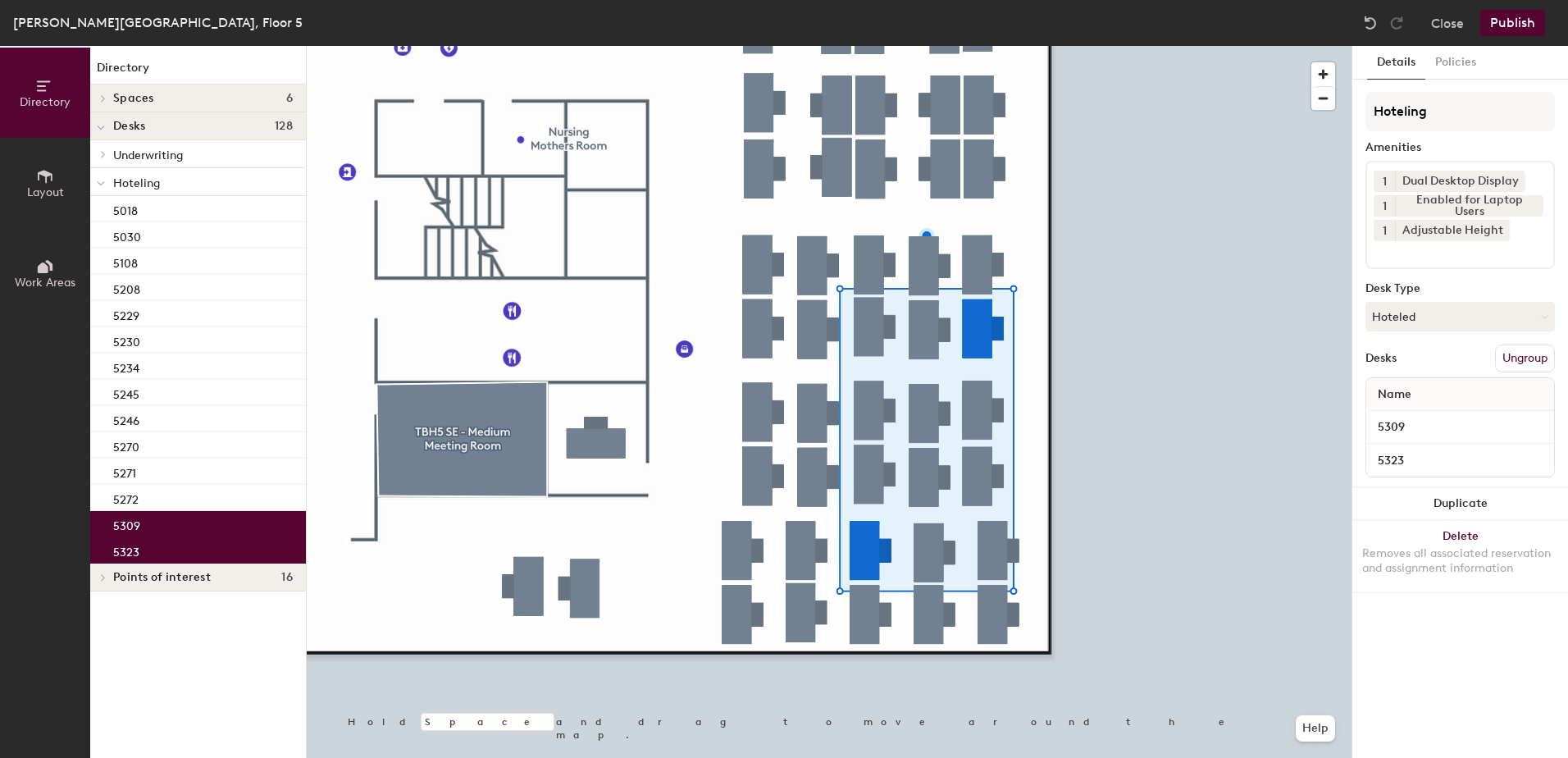
click at [1519, 21] on button "Publish" at bounding box center [1513, 23] width 65 height 27
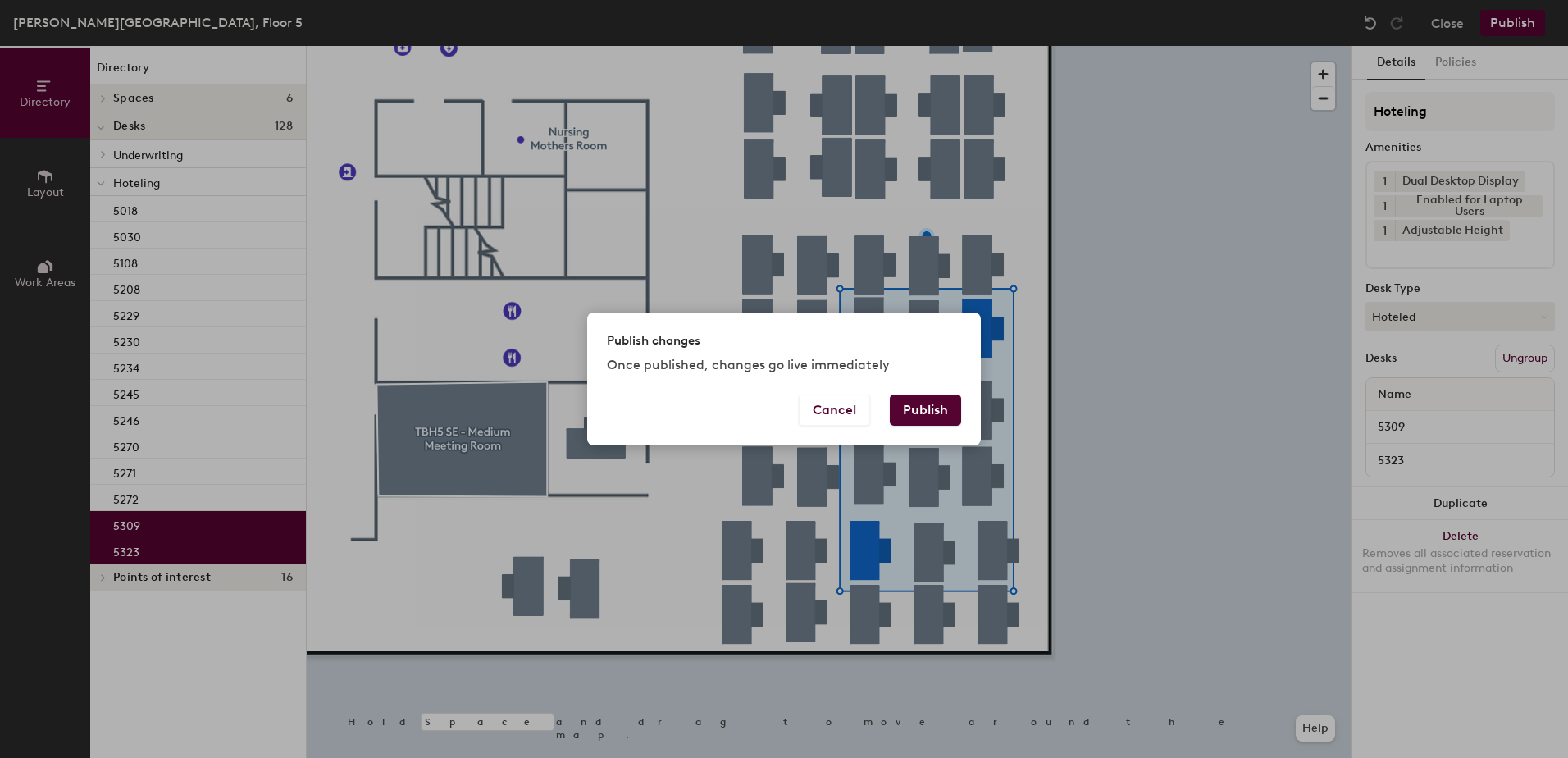
click at [940, 411] on button "Publish" at bounding box center [926, 411] width 71 height 32
